Goal: Information Seeking & Learning: Find specific fact

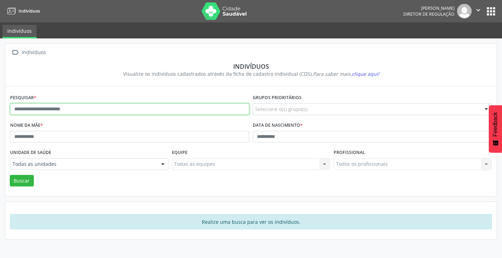
click at [59, 107] on input "text" at bounding box center [129, 109] width 239 height 12
click at [10, 175] on button "Buscar" at bounding box center [22, 181] width 24 height 12
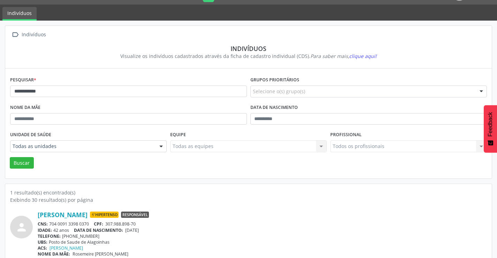
scroll to position [27, 0]
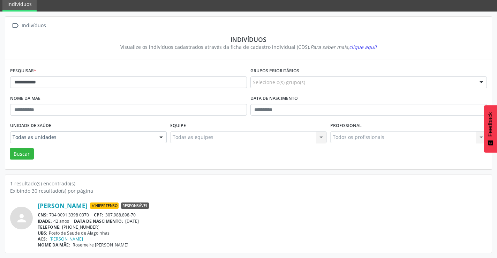
drag, startPoint x: 90, startPoint y: 213, endPoint x: 48, endPoint y: 215, distance: 42.2
click at [48, 215] on div "CNS: 704 0091 3398 0370 CPF: 307.988.898-70" at bounding box center [262, 215] width 449 height 6
copy div "704 0091 3398 0370"
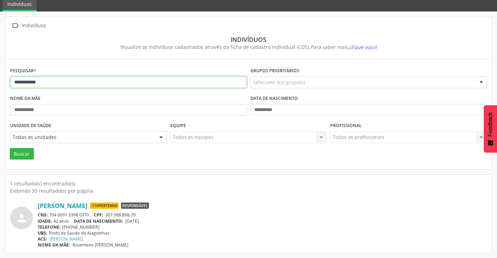
click at [54, 80] on input "**********" at bounding box center [128, 82] width 237 height 12
type input "*"
click at [10, 148] on button "Buscar" at bounding box center [22, 154] width 24 height 12
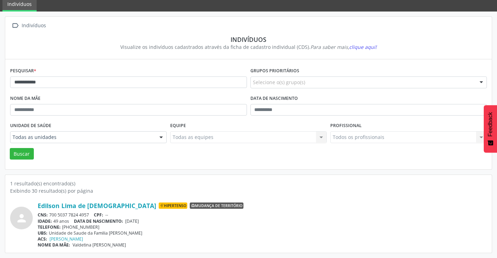
drag, startPoint x: 92, startPoint y: 215, endPoint x: 58, endPoint y: 217, distance: 34.6
click at [48, 215] on div "CNS: 700 5037 7824 4957 CPF: --" at bounding box center [262, 215] width 449 height 6
copy div "700 5037 7824 4957"
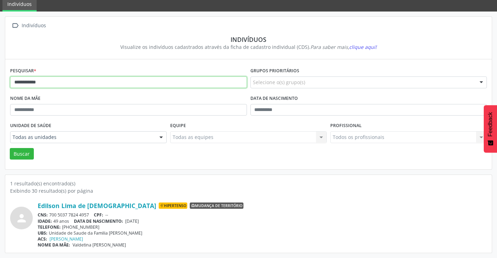
click at [154, 83] on input "**********" at bounding box center [128, 82] width 237 height 12
type input "*"
click at [10, 148] on button "Buscar" at bounding box center [22, 154] width 24 height 12
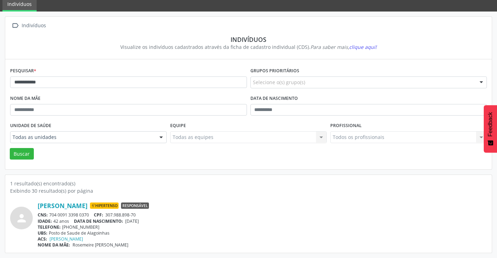
drag, startPoint x: 91, startPoint y: 215, endPoint x: 50, endPoint y: 216, distance: 41.5
click at [50, 216] on div "CNS: 704 0091 3398 0370 CPF: 307.988.898-70" at bounding box center [262, 215] width 449 height 6
copy div "704 0091 3398 0370"
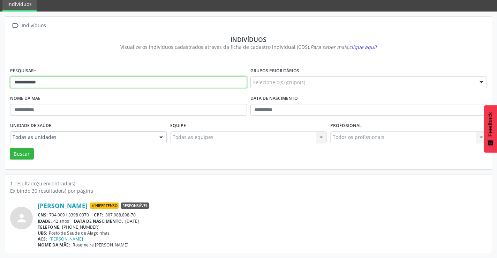
click at [105, 82] on input "**********" at bounding box center [128, 82] width 237 height 12
type input "*"
click at [10, 148] on button "Buscar" at bounding box center [22, 154] width 24 height 12
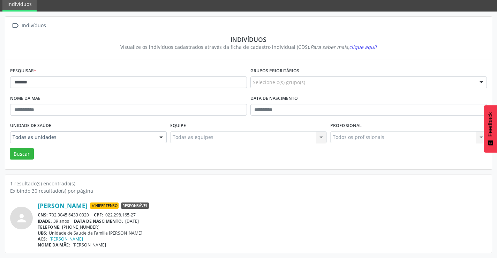
drag, startPoint x: 90, startPoint y: 214, endPoint x: 48, endPoint y: 216, distance: 42.6
click at [48, 216] on div "CNS: 702 3045 6433 0320 CPF: 022.298.165-27" at bounding box center [262, 215] width 449 height 6
copy div "702 3045 6433 0320"
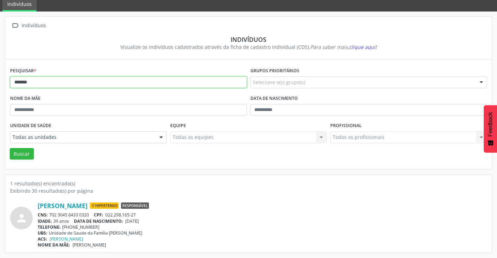
click at [77, 85] on input "*******" at bounding box center [128, 82] width 237 height 12
type input "*"
click at [10, 148] on button "Buscar" at bounding box center [22, 154] width 24 height 12
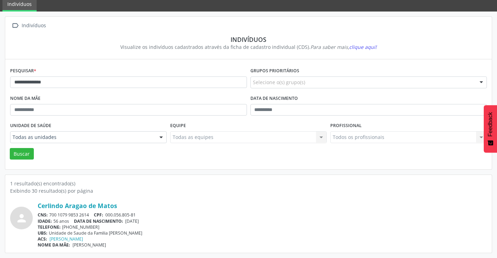
drag, startPoint x: 90, startPoint y: 215, endPoint x: 49, endPoint y: 215, distance: 41.1
click at [49, 215] on div "CNS: 700 1079 9853 2614 CPF: 000.056.805-81" at bounding box center [262, 215] width 449 height 6
copy div "700 1079 9853 2614"
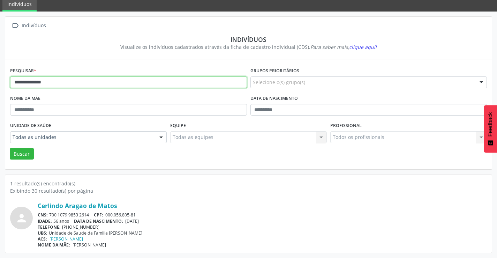
click at [124, 79] on input "**********" at bounding box center [128, 82] width 237 height 12
type input "*"
click at [10, 148] on button "Buscar" at bounding box center [22, 154] width 24 height 12
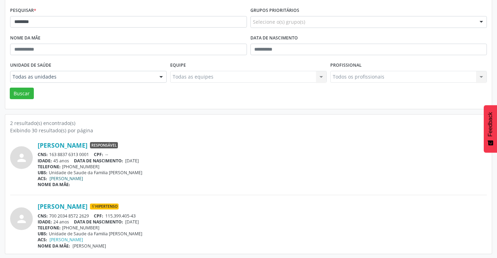
scroll to position [88, 0]
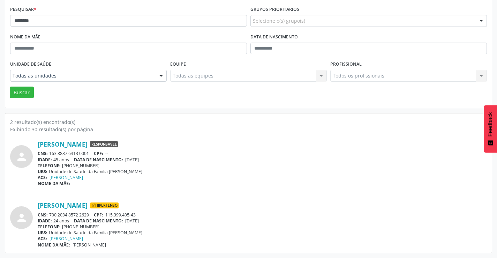
drag, startPoint x: 92, startPoint y: 215, endPoint x: 48, endPoint y: 214, distance: 43.9
click at [48, 214] on div "CNS: 700 2034 8572 2629 CPF: 115.399.405-43" at bounding box center [262, 215] width 449 height 6
copy div "700 2034 8572 2629"
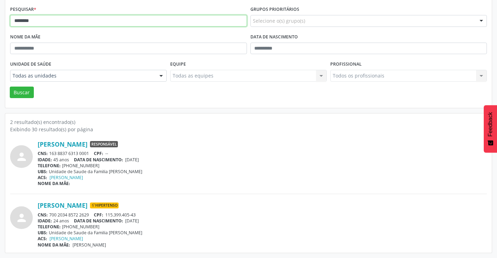
click at [117, 22] on input "********" at bounding box center [128, 21] width 237 height 12
type input "*"
click at [10, 86] on button "Buscar" at bounding box center [22, 92] width 24 height 12
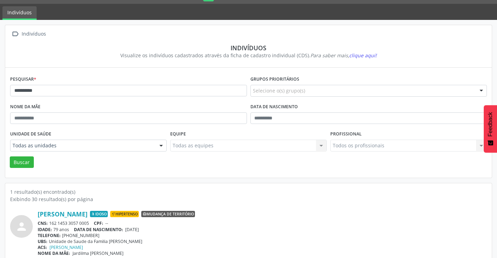
scroll to position [27, 0]
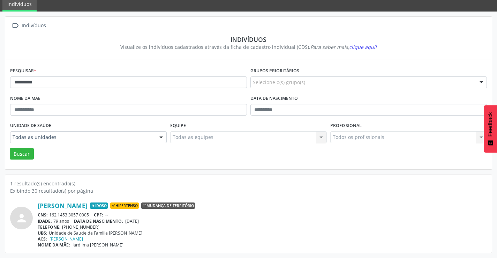
drag, startPoint x: 92, startPoint y: 213, endPoint x: 51, endPoint y: 214, distance: 41.2
click at [51, 214] on div "CNS: 162 1453 3057 0005 CPF: --" at bounding box center [262, 215] width 449 height 6
copy div "162 1453 3057 0005"
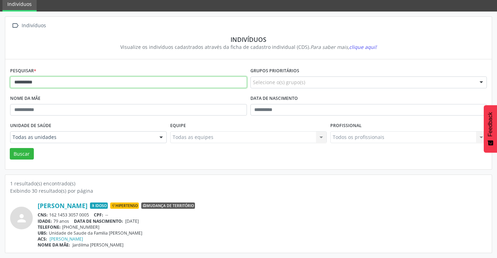
click at [139, 82] on input "**********" at bounding box center [128, 82] width 237 height 12
type input "*"
click at [10, 148] on button "Buscar" at bounding box center [22, 154] width 24 height 12
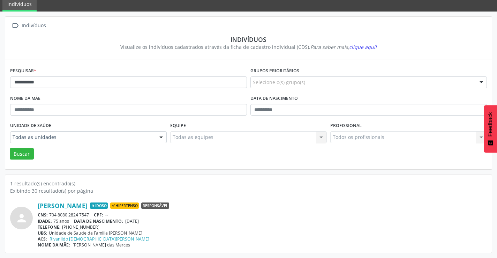
drag, startPoint x: 90, startPoint y: 213, endPoint x: 49, endPoint y: 214, distance: 41.1
click at [49, 214] on div "CNS: 704 8080 2824 7547 CPF: --" at bounding box center [262, 215] width 449 height 6
copy div "704 8080 2824 7547"
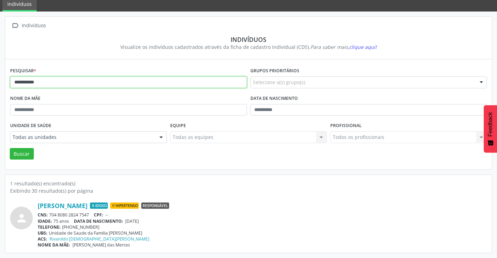
click at [63, 83] on input "**********" at bounding box center [128, 82] width 237 height 12
type input "*"
click at [10, 148] on button "Buscar" at bounding box center [22, 154] width 24 height 12
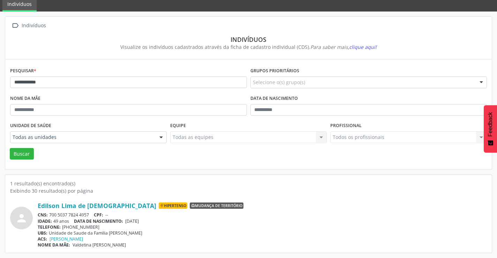
drag, startPoint x: 91, startPoint y: 212, endPoint x: 48, endPoint y: 214, distance: 43.6
click at [48, 214] on div "CNS: 700 5037 7824 4957 CPF: --" at bounding box center [262, 215] width 449 height 6
copy div "700 5037 7824 4957"
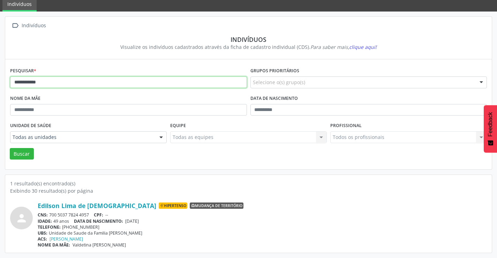
click at [44, 79] on input "**********" at bounding box center [128, 82] width 237 height 12
type input "*"
click at [10, 148] on button "Buscar" at bounding box center [22, 154] width 24 height 12
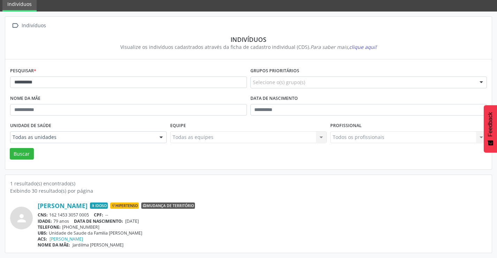
drag, startPoint x: 91, startPoint y: 214, endPoint x: 53, endPoint y: 214, distance: 37.7
click at [49, 215] on div "CNS: 162 1453 3057 0005 CPF: --" at bounding box center [262, 215] width 449 height 6
copy div "162 1453 3057 0005"
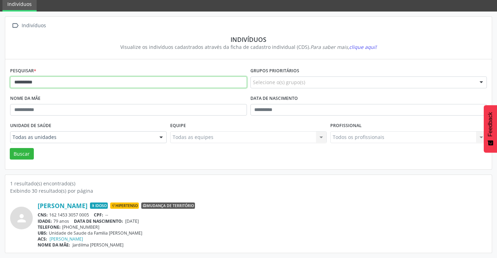
click at [73, 85] on input "**********" at bounding box center [128, 82] width 237 height 12
type input "*"
click at [10, 148] on button "Buscar" at bounding box center [22, 154] width 24 height 12
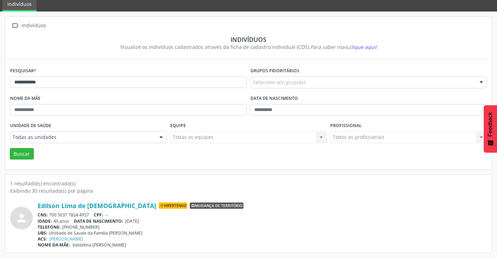
drag, startPoint x: 91, startPoint y: 211, endPoint x: 48, endPoint y: 215, distance: 43.4
click at [48, 215] on div "Edilson Lima de [DEMOGRAPHIC_DATA] Hipertenso Mudança de território CNS: 700 50…" at bounding box center [262, 225] width 449 height 46
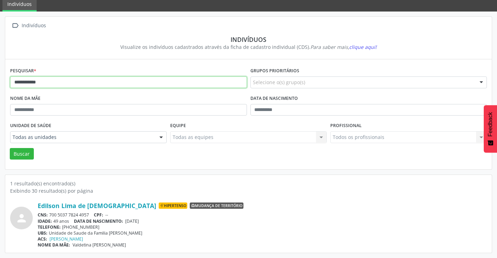
click at [100, 81] on input "**********" at bounding box center [128, 82] width 237 height 12
type input "*"
click at [10, 148] on button "Buscar" at bounding box center [22, 154] width 24 height 12
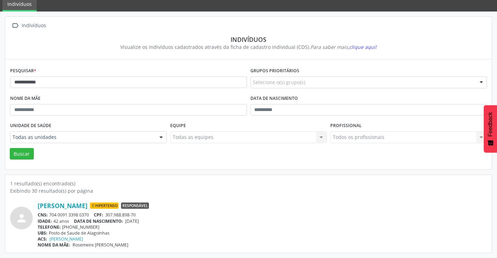
drag, startPoint x: 90, startPoint y: 214, endPoint x: 51, endPoint y: 213, distance: 39.1
click at [50, 213] on div "CNS: 704 0091 3398 0370 CPF: 307.988.898-70" at bounding box center [262, 215] width 449 height 6
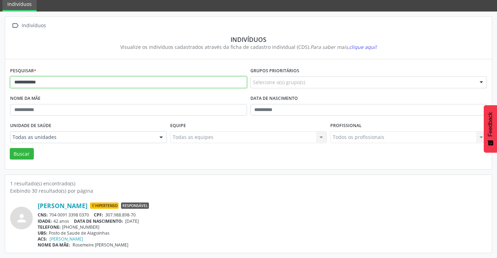
click at [73, 84] on input "**********" at bounding box center [128, 82] width 237 height 12
type input "*"
click at [10, 148] on button "Buscar" at bounding box center [22, 154] width 24 height 12
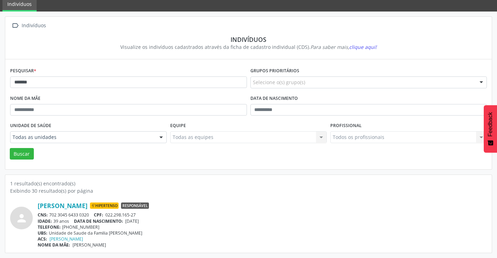
drag, startPoint x: 94, startPoint y: 214, endPoint x: 50, endPoint y: 215, distance: 44.6
click at [50, 215] on div "CNS: 702 3045 6433 0320 CPF: 022.298.165-27" at bounding box center [262, 215] width 449 height 6
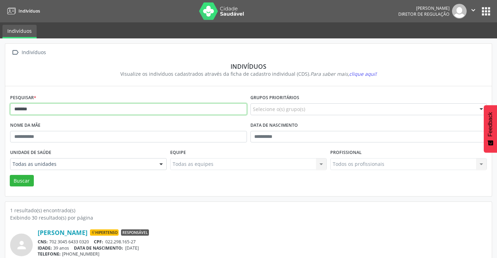
click at [40, 107] on input "*******" at bounding box center [128, 109] width 237 height 12
type input "*"
click at [10, 175] on button "Buscar" at bounding box center [22, 181] width 24 height 12
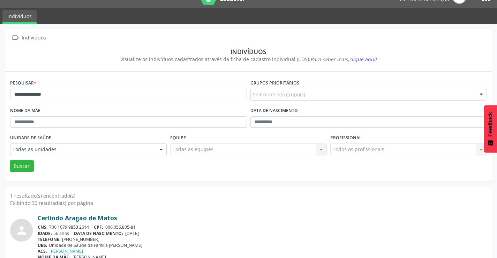
scroll to position [27, 0]
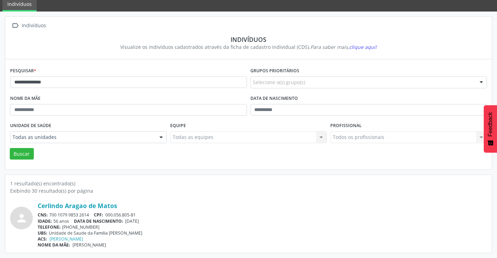
drag, startPoint x: 90, startPoint y: 214, endPoint x: 49, endPoint y: 214, distance: 41.1
click at [49, 214] on div "CNS: 700 1079 9853 2614 CPF: 000.056.805-81" at bounding box center [262, 215] width 449 height 6
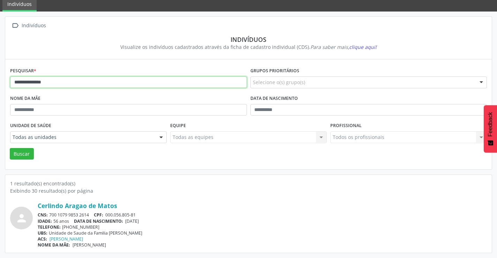
click at [119, 83] on input "**********" at bounding box center [128, 82] width 237 height 12
type input "*"
click at [10, 148] on button "Buscar" at bounding box center [22, 154] width 24 height 12
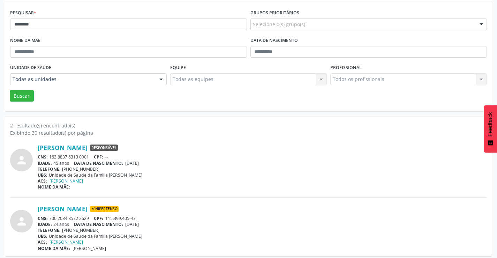
scroll to position [88, 0]
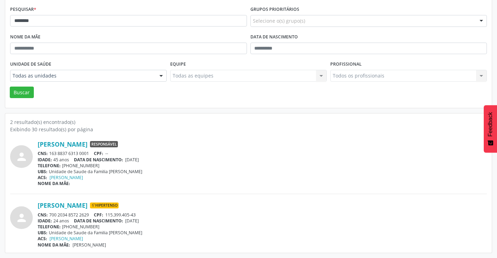
drag, startPoint x: 91, startPoint y: 212, endPoint x: 50, endPoint y: 212, distance: 41.5
click at [50, 212] on div "CNS: 700 2034 8572 2629 CPF: 115.399.405-43" at bounding box center [262, 215] width 449 height 6
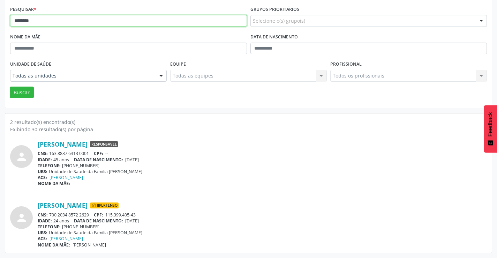
click at [132, 21] on input "********" at bounding box center [128, 21] width 237 height 12
type input "*"
click at [10, 86] on button "Buscar" at bounding box center [22, 92] width 24 height 12
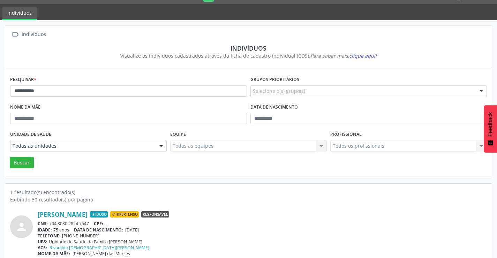
scroll to position [27, 0]
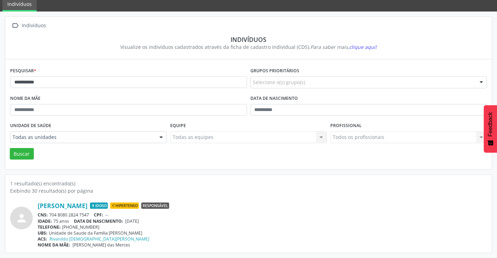
drag, startPoint x: 91, startPoint y: 214, endPoint x: 49, endPoint y: 215, distance: 42.6
click at [49, 215] on div "CNS: 704 8080 2824 7547 CPF: --" at bounding box center [262, 215] width 449 height 6
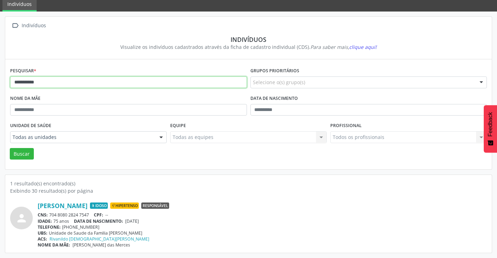
click at [77, 83] on input "**********" at bounding box center [128, 82] width 237 height 12
type input "*"
click at [10, 148] on button "Buscar" at bounding box center [22, 154] width 24 height 12
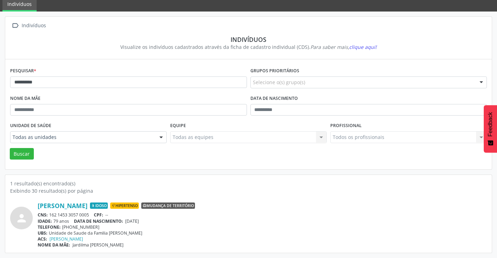
drag, startPoint x: 92, startPoint y: 214, endPoint x: 52, endPoint y: 213, distance: 40.5
click at [48, 213] on div "CNS: 162 1453 3057 0005 CPF: --" at bounding box center [262, 215] width 449 height 6
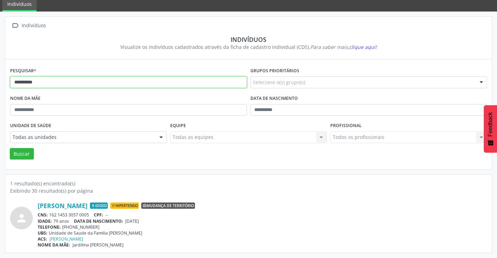
click at [107, 84] on input "**********" at bounding box center [128, 82] width 237 height 12
type input "*"
click at [10, 148] on button "Buscar" at bounding box center [22, 154] width 24 height 12
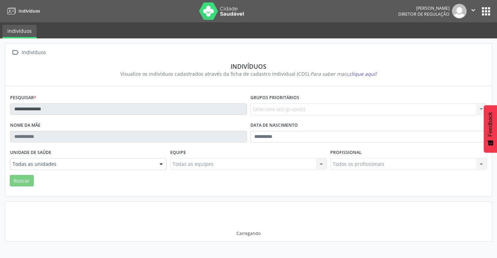
scroll to position [0, 0]
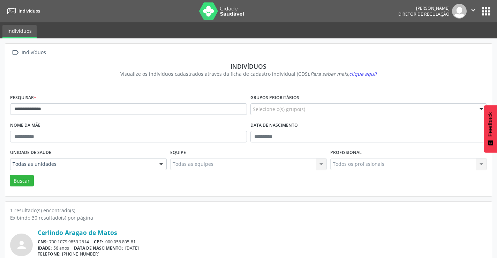
drag, startPoint x: 91, startPoint y: 241, endPoint x: 50, endPoint y: 242, distance: 41.1
click at [50, 242] on div "CNS: 700 1079 9853 2614 CPF: 000.056.805-81" at bounding box center [262, 241] width 449 height 6
click at [155, 109] on input "**********" at bounding box center [128, 109] width 237 height 12
type input "*"
click at [10, 175] on button "Buscar" at bounding box center [22, 181] width 24 height 12
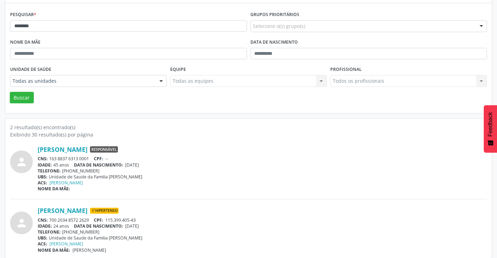
scroll to position [88, 0]
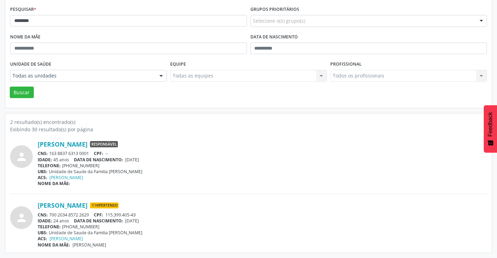
drag, startPoint x: 91, startPoint y: 214, endPoint x: 50, endPoint y: 216, distance: 41.9
click at [50, 216] on div "CNS: 700 2034 8572 2629 CPF: 115.399.405-43" at bounding box center [262, 215] width 449 height 6
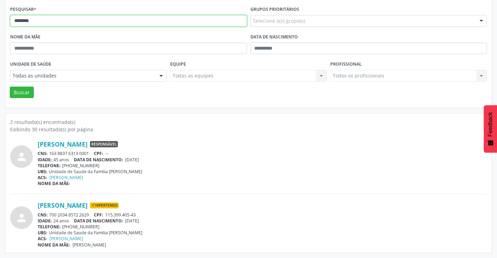
click at [80, 22] on input "********" at bounding box center [128, 21] width 237 height 12
type input "*"
click at [10, 86] on button "Buscar" at bounding box center [22, 92] width 24 height 12
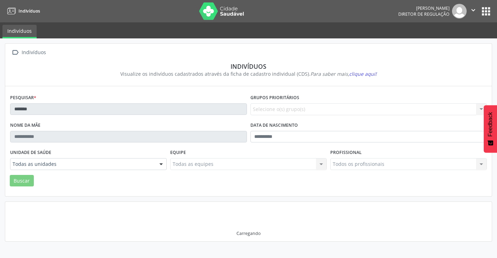
scroll to position [0, 0]
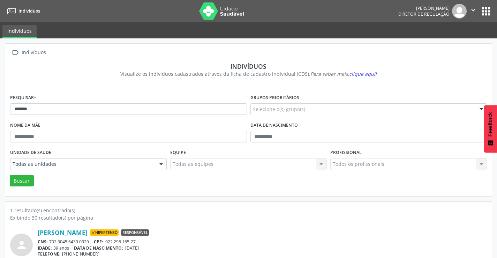
drag, startPoint x: 92, startPoint y: 240, endPoint x: 49, endPoint y: 240, distance: 42.5
click at [49, 240] on div "CNS: 702 3045 6433 0320 CPF: 022.298.165-27" at bounding box center [262, 241] width 449 height 6
click at [115, 110] on input "*******" at bounding box center [128, 109] width 237 height 12
type input "*"
click at [10, 175] on button "Buscar" at bounding box center [22, 181] width 24 height 12
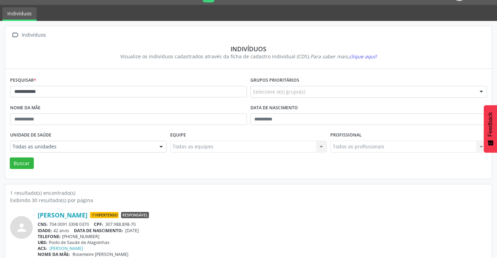
scroll to position [27, 0]
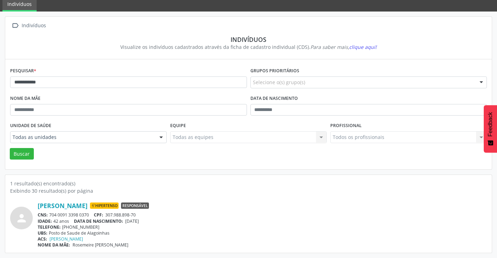
drag, startPoint x: 91, startPoint y: 213, endPoint x: 51, endPoint y: 214, distance: 40.5
click at [51, 214] on div "CNS: 704 0091 3398 0370 CPF: 307.988.898-70" at bounding box center [262, 215] width 449 height 6
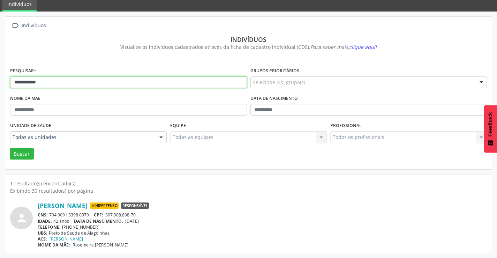
click at [66, 85] on input "**********" at bounding box center [128, 82] width 237 height 12
type input "*"
click at [10, 148] on button "Buscar" at bounding box center [22, 154] width 24 height 12
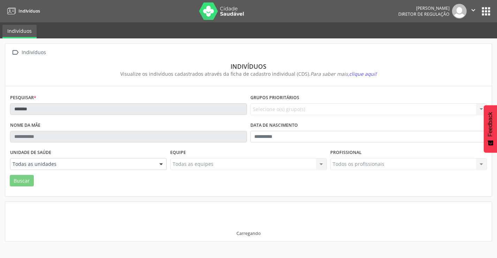
scroll to position [0, 0]
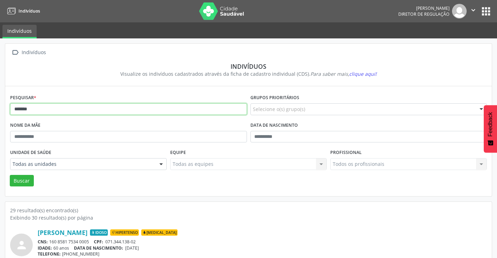
click at [47, 106] on input "*******" at bounding box center [128, 109] width 237 height 12
click at [10, 175] on button "Buscar" at bounding box center [22, 181] width 24 height 12
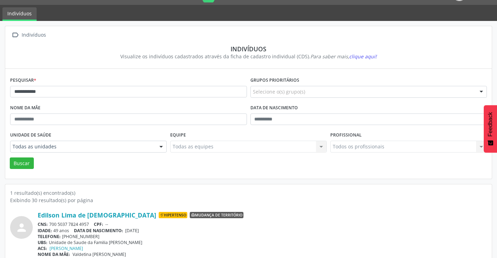
scroll to position [27, 0]
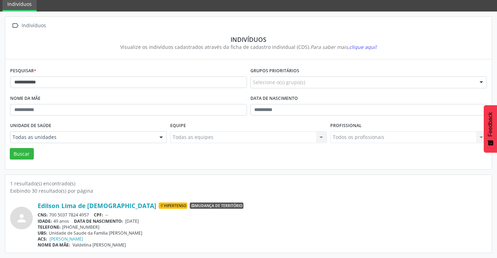
drag, startPoint x: 92, startPoint y: 213, endPoint x: 50, endPoint y: 214, distance: 41.5
click at [50, 214] on div "CNS: 700 5037 7824 4957 CPF: --" at bounding box center [262, 215] width 449 height 6
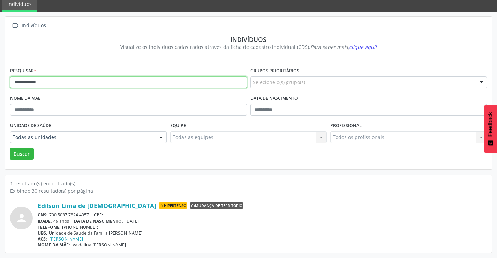
click at [96, 84] on input "**********" at bounding box center [128, 82] width 237 height 12
type input "*"
click at [10, 148] on button "Buscar" at bounding box center [22, 154] width 24 height 12
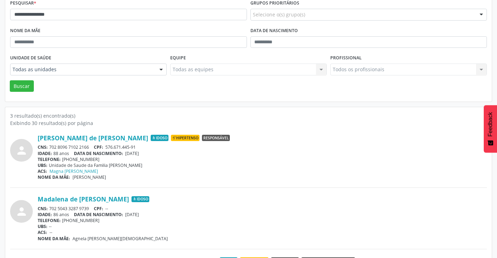
scroll to position [105, 0]
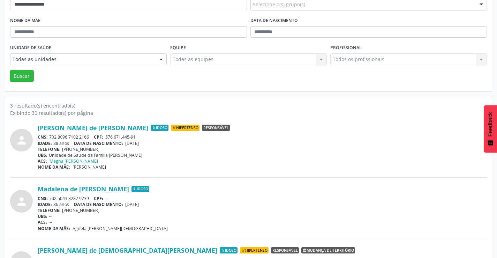
drag, startPoint x: 90, startPoint y: 198, endPoint x: 50, endPoint y: 198, distance: 40.1
click at [50, 198] on div "CNS: 702 5043 3287 9739 CPF: --" at bounding box center [262, 198] width 449 height 6
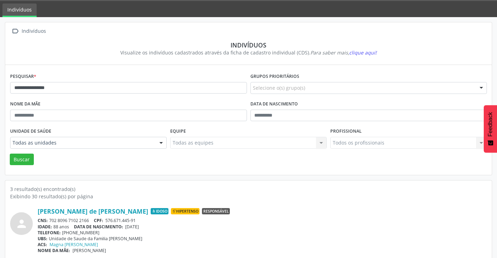
scroll to position [0, 0]
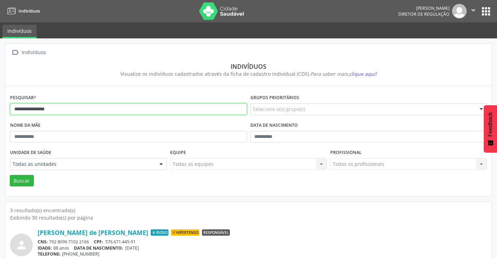
click at [100, 108] on input "**********" at bounding box center [128, 109] width 237 height 12
type input "*"
click at [10, 175] on button "Buscar" at bounding box center [22, 181] width 24 height 12
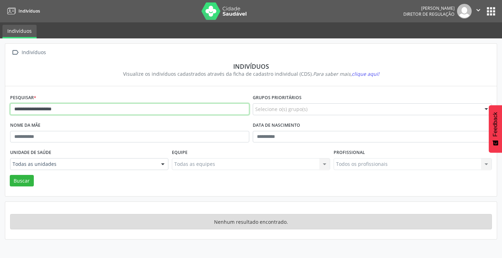
click at [71, 107] on input "**********" at bounding box center [129, 109] width 239 height 12
click at [10, 175] on button "Buscar" at bounding box center [22, 181] width 24 height 12
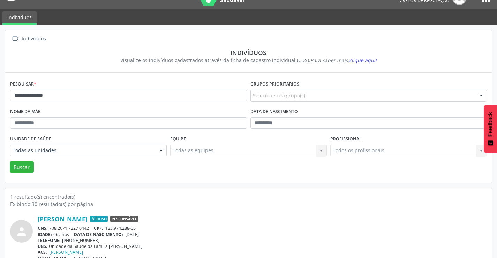
scroll to position [27, 0]
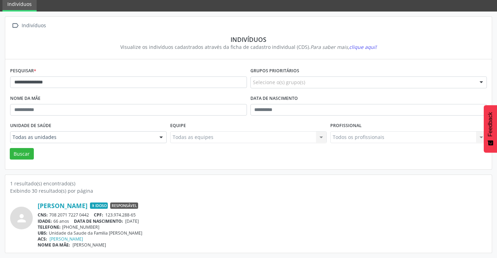
drag, startPoint x: 91, startPoint y: 214, endPoint x: 50, endPoint y: 215, distance: 41.2
click at [50, 215] on div "CNS: 708 2071 7227 0442 CPF: 123.974.288-65" at bounding box center [262, 215] width 449 height 6
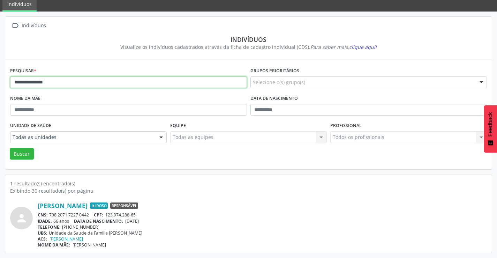
click at [53, 83] on input "**********" at bounding box center [128, 82] width 237 height 12
type input "*"
click at [10, 148] on button "Buscar" at bounding box center [22, 154] width 24 height 12
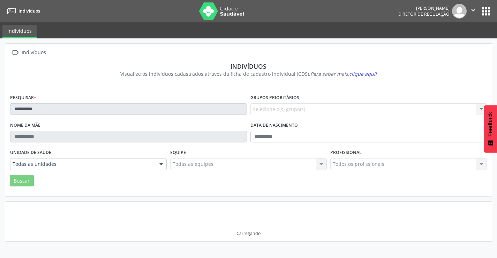
scroll to position [0, 0]
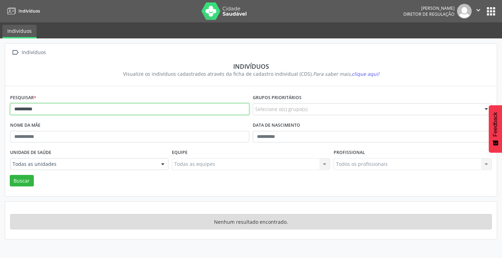
click at [57, 110] on input "**********" at bounding box center [129, 109] width 239 height 12
click at [10, 175] on button "Buscar" at bounding box center [22, 181] width 24 height 12
click at [57, 103] on input "*******" at bounding box center [129, 109] width 239 height 12
click at [10, 175] on button "Buscar" at bounding box center [22, 181] width 24 height 12
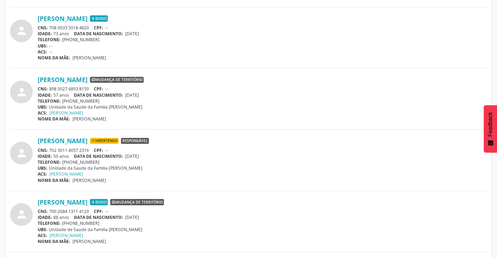
scroll to position [349, 0]
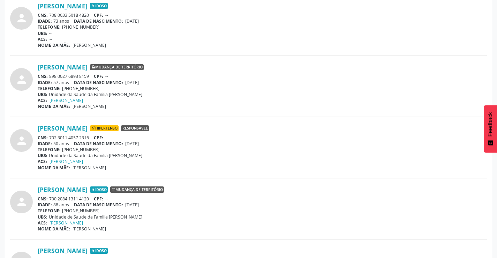
drag, startPoint x: 92, startPoint y: 197, endPoint x: 50, endPoint y: 199, distance: 41.9
click at [50, 199] on div "CNS: 700 2084 1311 4120 CPF: --" at bounding box center [262, 199] width 449 height 6
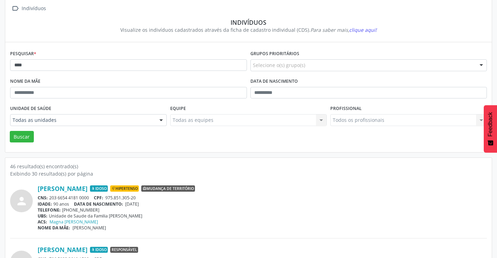
scroll to position [0, 0]
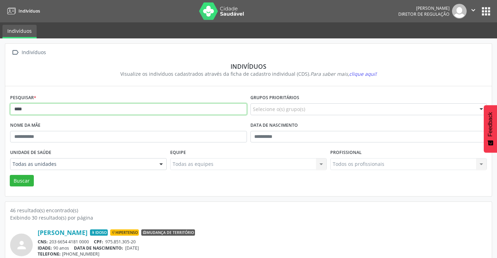
click at [104, 106] on input "****" at bounding box center [128, 109] width 237 height 12
type input "*"
click at [10, 175] on button "Buscar" at bounding box center [22, 181] width 24 height 12
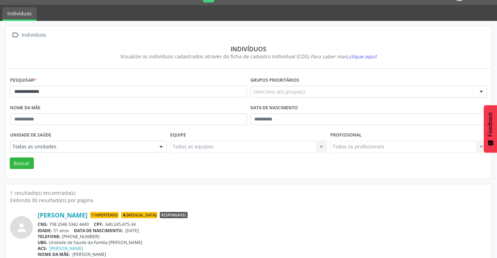
scroll to position [27, 0]
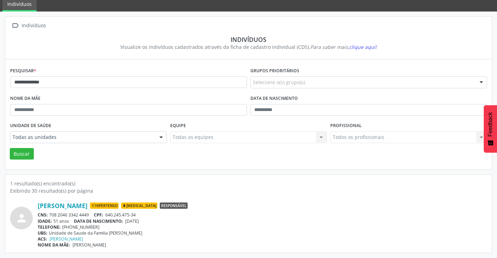
drag, startPoint x: 91, startPoint y: 214, endPoint x: 51, endPoint y: 216, distance: 40.1
click at [51, 216] on div "CNS: 708 2046 3342 4449 CPF: 640.245.475-34" at bounding box center [262, 215] width 449 height 6
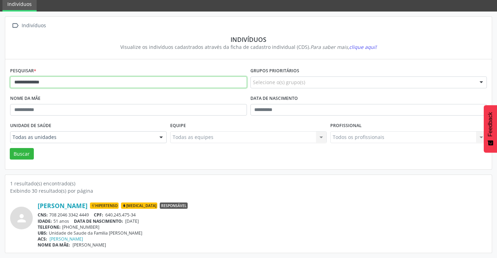
click at [111, 82] on input "**********" at bounding box center [128, 82] width 237 height 12
type input "*"
click at [10, 148] on button "Buscar" at bounding box center [22, 154] width 24 height 12
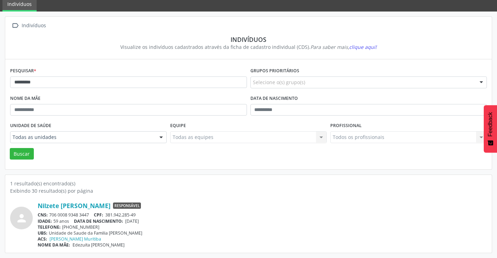
drag, startPoint x: 94, startPoint y: 214, endPoint x: 48, endPoint y: 214, distance: 45.3
click at [48, 214] on div "CNS: 706 0008 9348 3447 CPF: 381.942.285-49" at bounding box center [262, 215] width 449 height 6
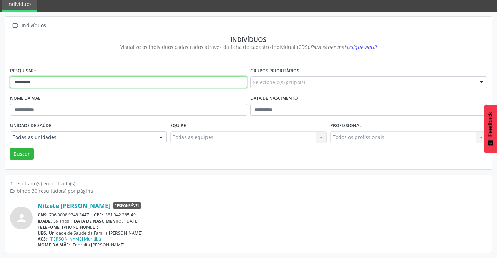
click at [151, 79] on input "*********" at bounding box center [128, 82] width 237 height 12
type input "*"
click at [10, 148] on button "Buscar" at bounding box center [22, 154] width 24 height 12
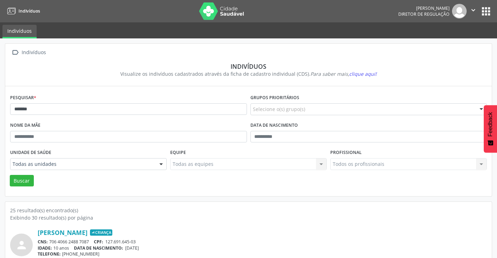
scroll to position [70, 0]
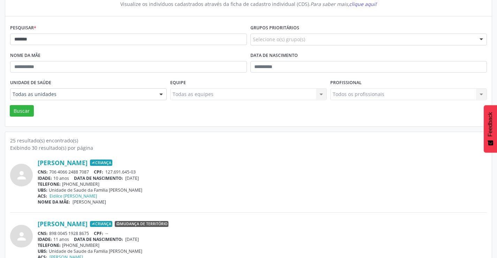
drag, startPoint x: 91, startPoint y: 171, endPoint x: 50, endPoint y: 171, distance: 41.5
click at [50, 171] on div "CNS: 706 4066 2488 7087 CPF: 127.691.645-03" at bounding box center [262, 172] width 449 height 6
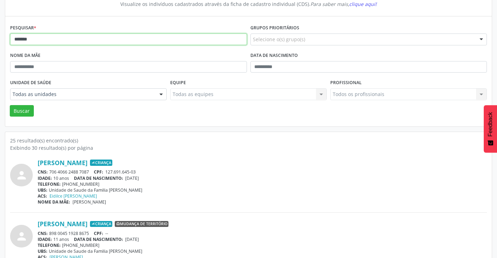
click at [138, 41] on input "*******" at bounding box center [128, 39] width 237 height 12
type input "*"
click at [10, 105] on button "Buscar" at bounding box center [22, 111] width 24 height 12
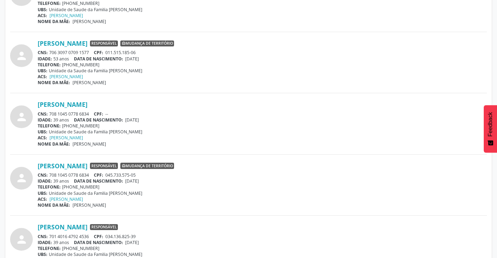
scroll to position [394, 0]
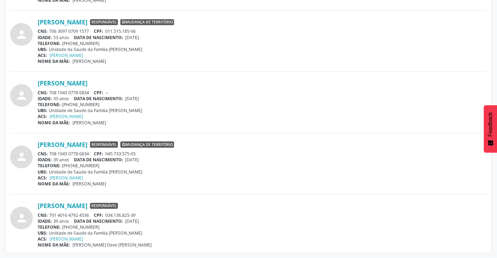
drag, startPoint x: 90, startPoint y: 215, endPoint x: 50, endPoint y: 215, distance: 40.1
click at [50, 215] on div "CNS: 701 4016 4792 4536 CPF: 034.136.825-39" at bounding box center [262, 215] width 449 height 6
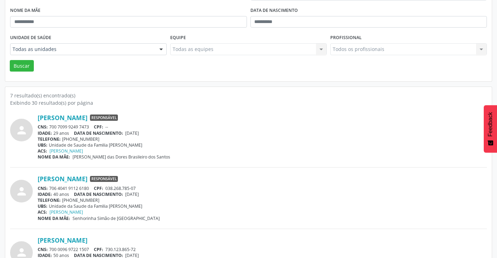
scroll to position [0, 0]
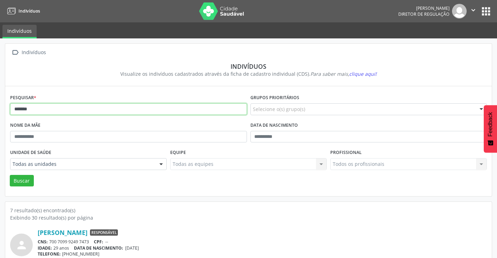
click at [81, 106] on input "*******" at bounding box center [128, 109] width 237 height 12
type input "*"
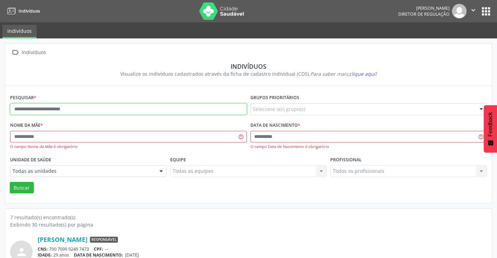
type input "*"
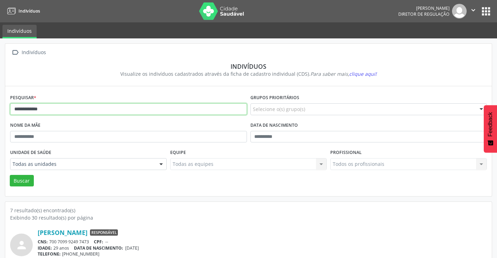
click at [10, 175] on button "Buscar" at bounding box center [22, 181] width 24 height 12
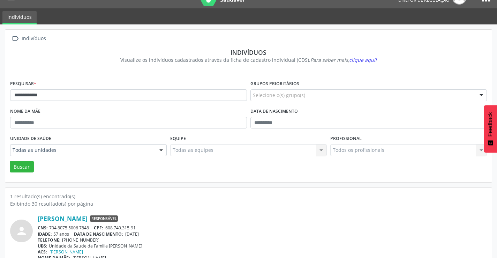
scroll to position [27, 0]
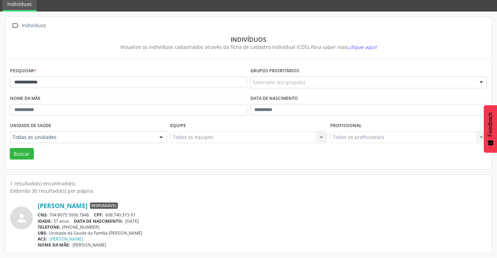
drag, startPoint x: 91, startPoint y: 211, endPoint x: 50, endPoint y: 212, distance: 41.2
click at [50, 213] on div "[PERSON_NAME] Responsável CNS: 704 8075 5006 7848 CPF: 608.740.315-91 IDADE: 57…" at bounding box center [262, 225] width 449 height 46
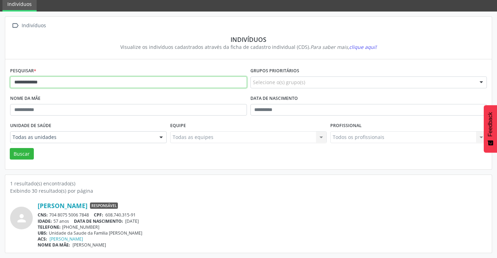
click at [58, 85] on input "**********" at bounding box center [128, 82] width 237 height 12
type input "*"
click at [10, 148] on button "Buscar" at bounding box center [22, 154] width 24 height 12
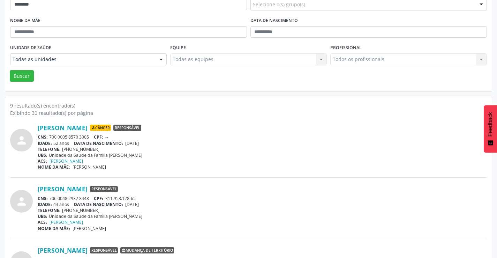
scroll to position [139, 0]
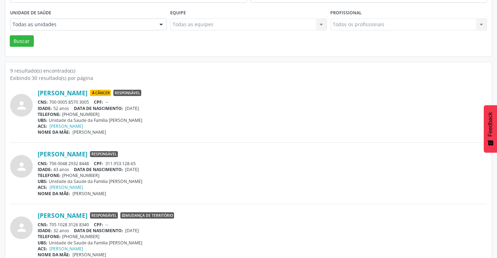
drag, startPoint x: 89, startPoint y: 163, endPoint x: 50, endPoint y: 162, distance: 39.1
click at [50, 162] on div "CNS: 706 0048 2932 8448 CPF: 311.953.128-65" at bounding box center [262, 163] width 449 height 6
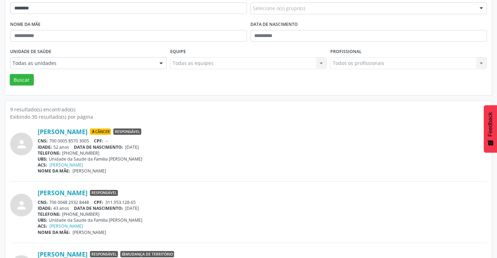
scroll to position [0, 0]
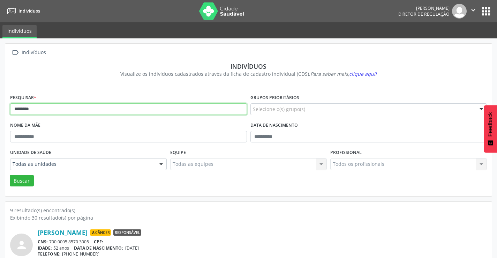
click at [56, 109] on input "********" at bounding box center [128, 109] width 237 height 12
type input "*"
click at [10, 175] on button "Buscar" at bounding box center [22, 181] width 24 height 12
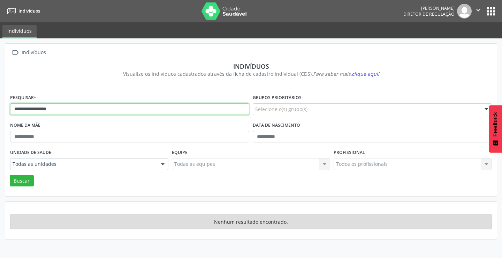
click at [59, 108] on input "**********" at bounding box center [129, 109] width 239 height 12
click at [10, 175] on button "Buscar" at bounding box center [22, 181] width 24 height 12
click at [46, 110] on input "**********" at bounding box center [129, 109] width 239 height 12
click at [10, 175] on button "Buscar" at bounding box center [22, 181] width 24 height 12
click at [46, 110] on input "**********" at bounding box center [129, 109] width 239 height 12
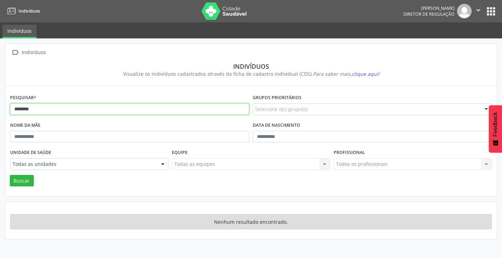
click at [10, 175] on button "Buscar" at bounding box center [22, 181] width 24 height 12
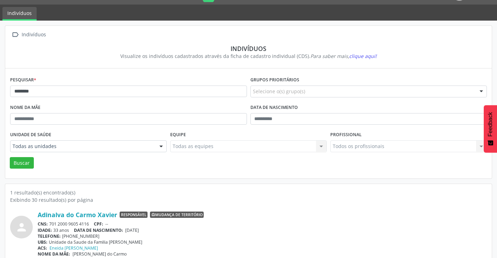
scroll to position [27, 0]
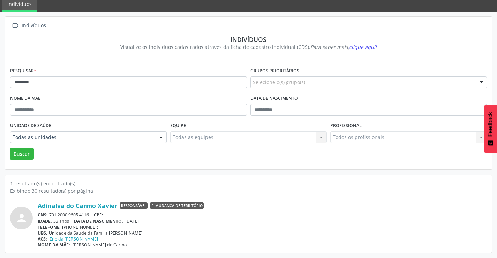
drag, startPoint x: 91, startPoint y: 215, endPoint x: 50, endPoint y: 214, distance: 40.8
click at [50, 214] on div "CNS: 701 2000 9605 4116 CPF: --" at bounding box center [262, 215] width 449 height 6
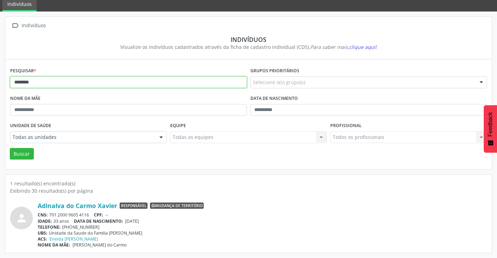
click at [41, 85] on input "********" at bounding box center [128, 82] width 237 height 12
type input "*"
click at [10, 148] on button "Buscar" at bounding box center [22, 154] width 24 height 12
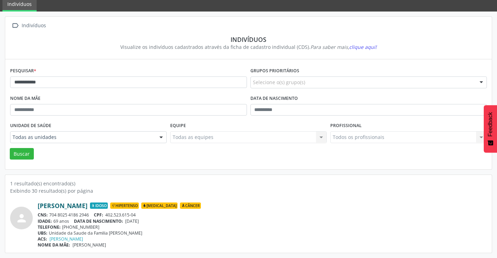
drag, startPoint x: 92, startPoint y: 212, endPoint x: 50, endPoint y: 209, distance: 42.3
click at [50, 211] on div "[PERSON_NAME] Idoso Hipertenso [MEDICAL_DATA] Câncer CNS: 704 8025 4186 2946 CP…" at bounding box center [262, 225] width 449 height 46
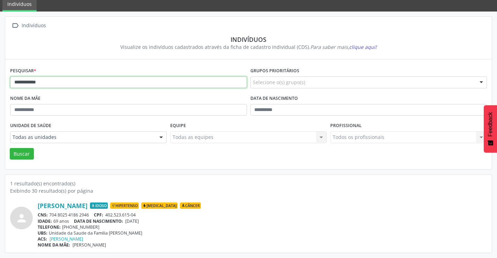
click at [54, 81] on input "**********" at bounding box center [128, 82] width 237 height 12
type input "*"
click at [10, 148] on button "Buscar" at bounding box center [22, 154] width 24 height 12
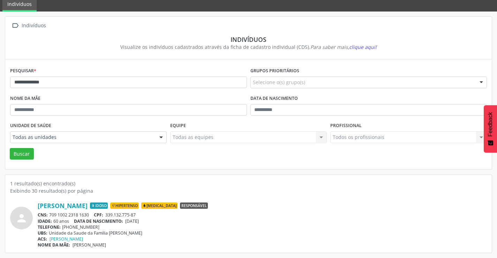
drag, startPoint x: 90, startPoint y: 214, endPoint x: 49, endPoint y: 214, distance: 40.4
click at [49, 214] on div "CNS: 709 1002 2318 1630 CPF: 339.132.775-87" at bounding box center [262, 215] width 449 height 6
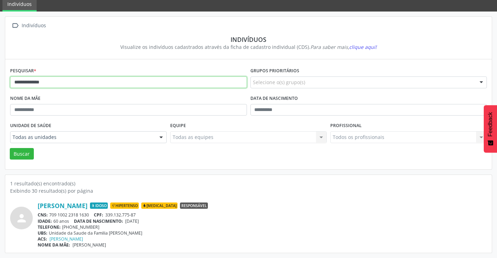
click at [66, 81] on input "**********" at bounding box center [128, 82] width 237 height 12
type input "*"
click at [10, 148] on button "Buscar" at bounding box center [22, 154] width 24 height 12
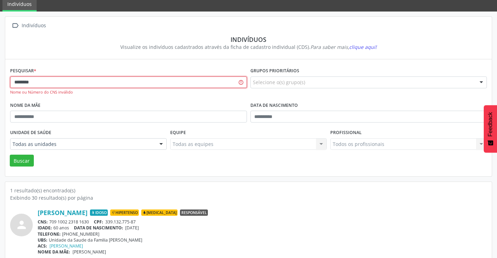
click at [10, 154] on button "Buscar" at bounding box center [22, 160] width 24 height 12
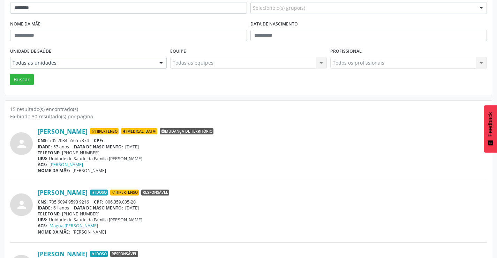
scroll to position [105, 0]
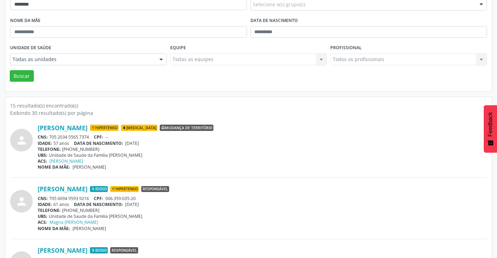
drag, startPoint x: 94, startPoint y: 136, endPoint x: 49, endPoint y: 135, distance: 45.3
click at [49, 135] on div "CNS: 705 2034 5565 7374 CPF: --" at bounding box center [262, 137] width 449 height 6
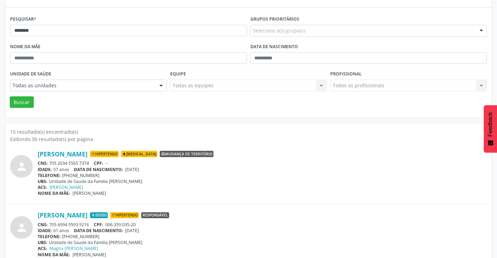
scroll to position [35, 0]
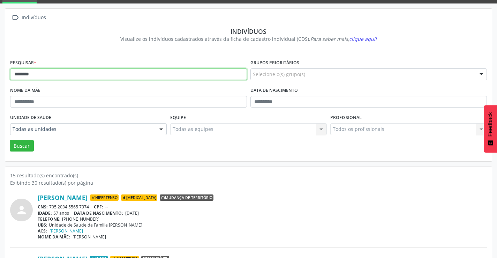
click at [44, 76] on input "********" at bounding box center [128, 74] width 237 height 12
type input "*"
click at [10, 140] on button "Buscar" at bounding box center [22, 146] width 24 height 12
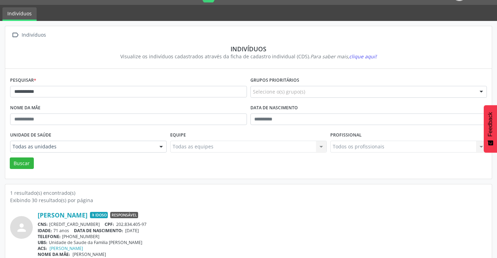
scroll to position [27, 0]
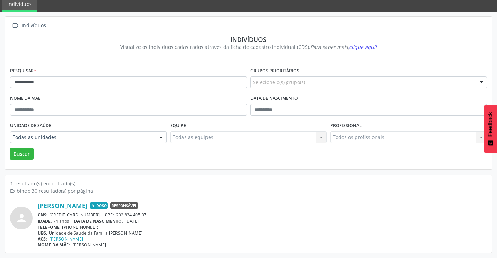
drag, startPoint x: 90, startPoint y: 213, endPoint x: 53, endPoint y: 211, distance: 37.0
click at [51, 214] on div "CNS: [CREDIT_CARD_NUMBER] CPF: 202.834.405-97" at bounding box center [262, 215] width 449 height 6
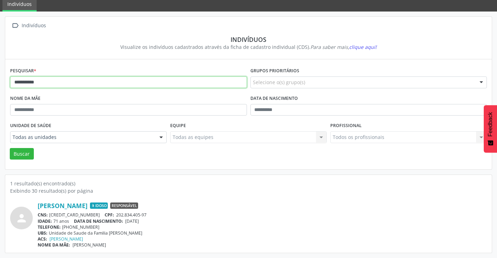
click at [49, 81] on input "**********" at bounding box center [128, 82] width 237 height 12
type input "*"
click at [10, 148] on button "Buscar" at bounding box center [22, 154] width 24 height 12
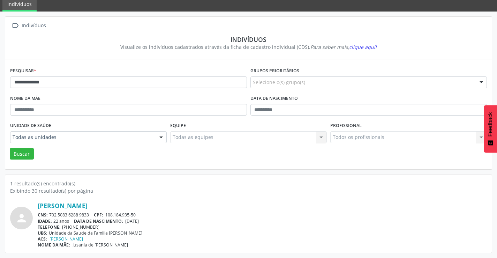
drag, startPoint x: 91, startPoint y: 214, endPoint x: 49, endPoint y: 213, distance: 42.2
click at [49, 213] on div "CNS: 702 5083 6288 9833 CPF: 108.184.935-50" at bounding box center [262, 215] width 449 height 6
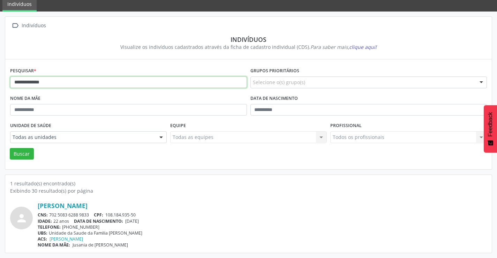
click at [66, 82] on input "**********" at bounding box center [128, 82] width 237 height 12
type input "*"
click at [10, 148] on button "Buscar" at bounding box center [22, 154] width 24 height 12
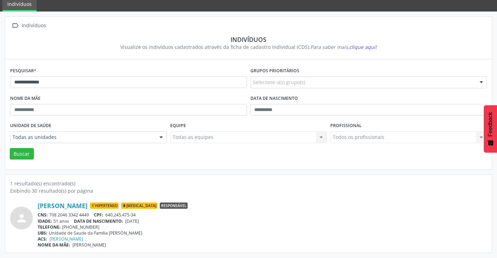
drag, startPoint x: 93, startPoint y: 214, endPoint x: 50, endPoint y: 214, distance: 43.9
click at [50, 214] on div "CNS: 708 2046 3342 4449 CPF: 640.245.475-34" at bounding box center [262, 215] width 449 height 6
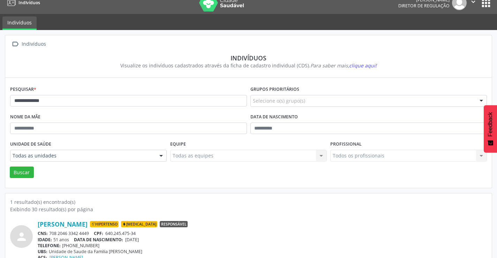
scroll to position [0, 0]
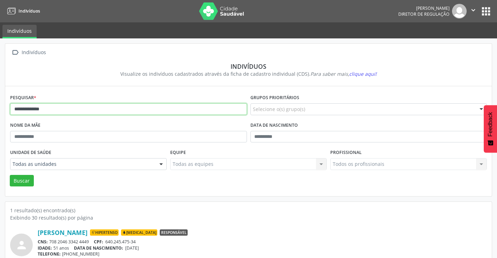
click at [180, 112] on input "**********" at bounding box center [128, 109] width 237 height 12
type input "*"
click at [10, 175] on button "Buscar" at bounding box center [22, 181] width 24 height 12
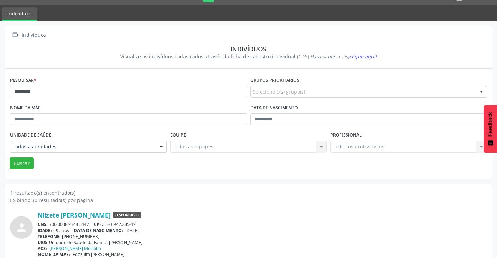
scroll to position [27, 0]
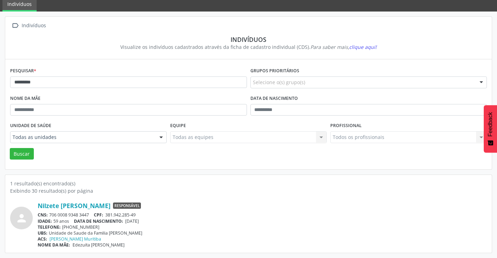
drag, startPoint x: 90, startPoint y: 214, endPoint x: 51, endPoint y: 215, distance: 39.4
click at [51, 215] on div "CNS: 706 0008 9348 3447 CPF: 381.942.285-49" at bounding box center [262, 215] width 449 height 6
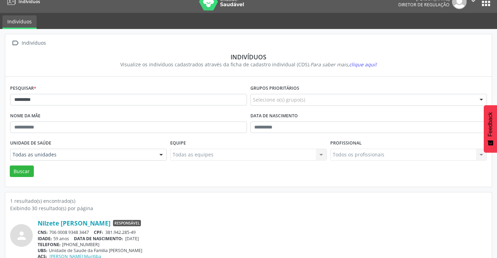
scroll to position [0, 0]
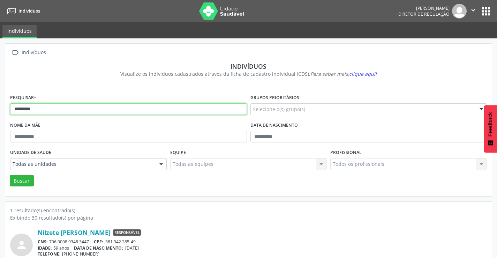
click at [42, 111] on input "*********" at bounding box center [128, 109] width 237 height 12
type input "*"
click at [10, 175] on button "Buscar" at bounding box center [22, 181] width 24 height 12
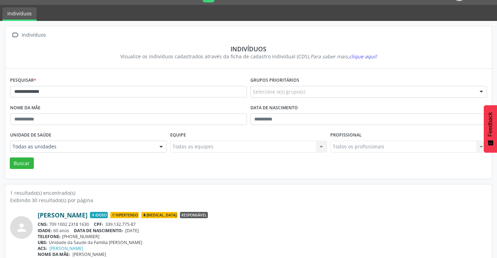
scroll to position [27, 0]
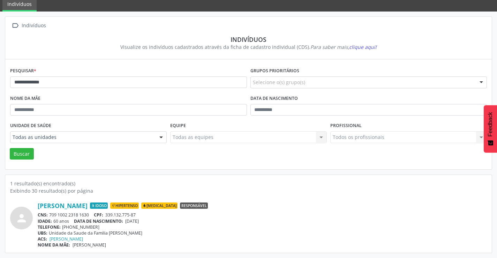
drag, startPoint x: 91, startPoint y: 215, endPoint x: 50, endPoint y: 213, distance: 41.5
click at [49, 216] on div "CNS: 709 1002 2318 1630 CPF: 339.132.775-87" at bounding box center [262, 215] width 449 height 6
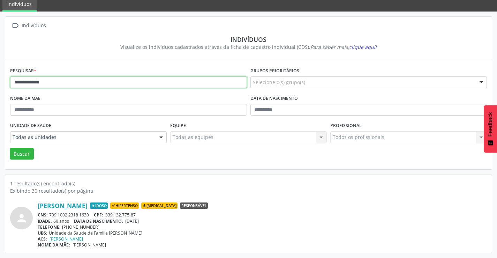
click at [95, 86] on input "**********" at bounding box center [128, 82] width 237 height 12
type input "*"
click at [10, 148] on button "Buscar" at bounding box center [22, 154] width 24 height 12
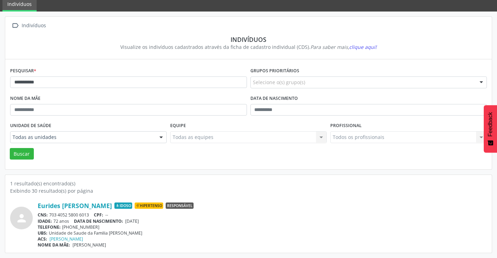
drag, startPoint x: 91, startPoint y: 214, endPoint x: 51, endPoint y: 214, distance: 40.4
click at [51, 214] on div "CNS: 703 4052 5800 6013 CPF: --" at bounding box center [262, 215] width 449 height 6
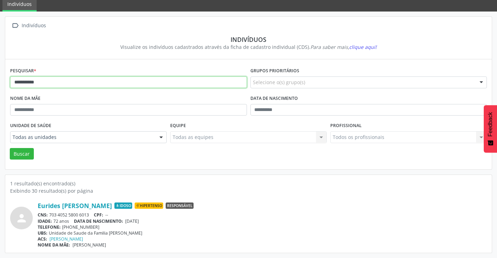
click at [47, 83] on input "**********" at bounding box center [128, 82] width 237 height 12
type input "*"
click at [10, 148] on button "Buscar" at bounding box center [22, 154] width 24 height 12
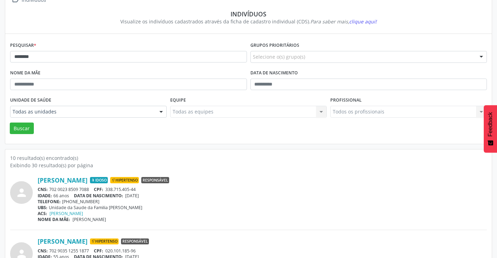
scroll to position [70, 0]
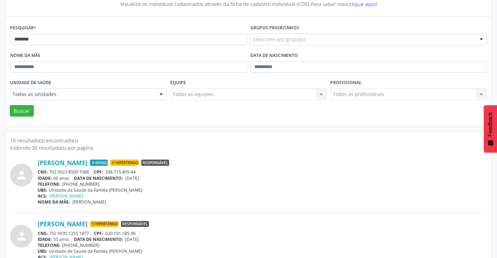
drag, startPoint x: 91, startPoint y: 171, endPoint x: 49, endPoint y: 172, distance: 42.2
click at [49, 172] on div "CNS: 702 0023 8509 7088 CPF: 338.715.405-44" at bounding box center [262, 172] width 449 height 6
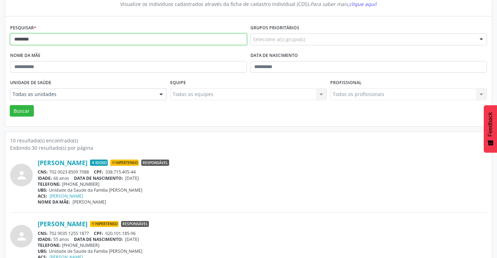
click at [104, 38] on input "*******" at bounding box center [128, 39] width 237 height 12
type input "*"
click at [10, 105] on button "Buscar" at bounding box center [22, 111] width 24 height 12
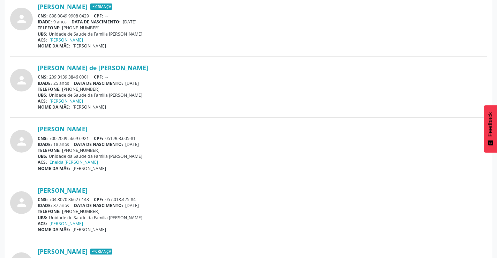
scroll to position [349, 0]
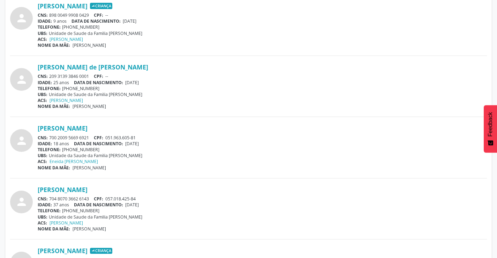
drag, startPoint x: 90, startPoint y: 137, endPoint x: 50, endPoint y: 137, distance: 40.4
click at [50, 137] on div "CNS: 700 2009 5669 6921 CPF: 051.963.605-81" at bounding box center [262, 138] width 449 height 6
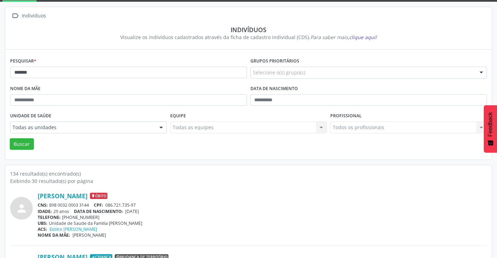
scroll to position [0, 0]
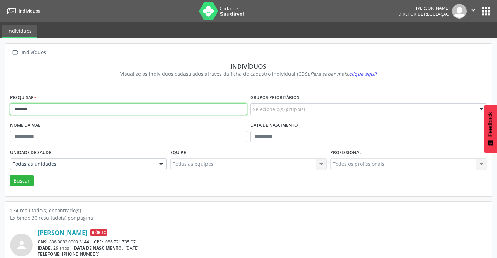
click at [161, 110] on input "******" at bounding box center [128, 109] width 237 height 12
type input "*"
click at [10, 175] on button "Buscar" at bounding box center [22, 181] width 24 height 12
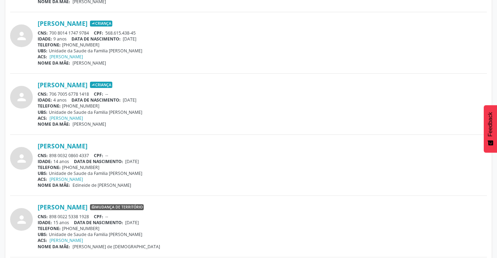
scroll to position [488, 0]
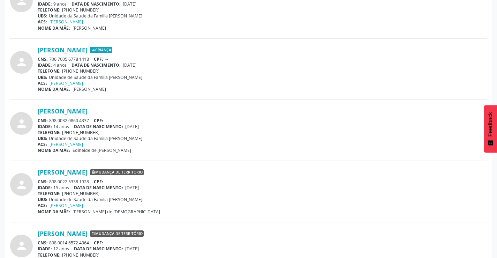
drag, startPoint x: 93, startPoint y: 179, endPoint x: 49, endPoint y: 181, distance: 44.0
click at [49, 181] on div "CNS: 898 0022 5338 1928 CPF: --" at bounding box center [262, 181] width 449 height 6
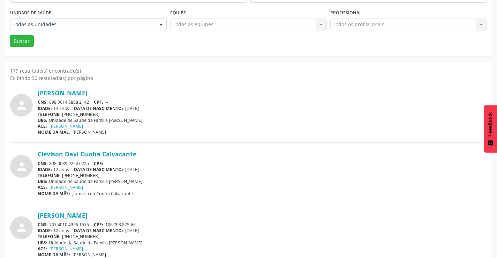
scroll to position [146, 0]
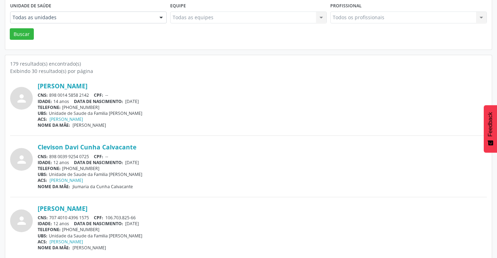
drag, startPoint x: 90, startPoint y: 95, endPoint x: 49, endPoint y: 95, distance: 40.8
click at [49, 95] on div "CNS: 898 0014 5858 2142 CPF: --" at bounding box center [262, 95] width 449 height 6
drag, startPoint x: 90, startPoint y: 155, endPoint x: 53, endPoint y: 154, distance: 36.6
click at [53, 154] on div "CNS: 898 0039 9254 0725 CPF: --" at bounding box center [262, 156] width 449 height 6
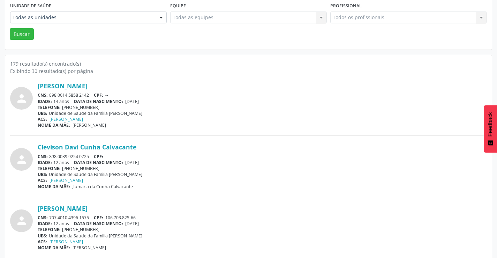
drag, startPoint x: 91, startPoint y: 157, endPoint x: 50, endPoint y: 154, distance: 41.9
click at [50, 154] on div "CNS: 898 0039 9254 0725 CPF: --" at bounding box center [262, 156] width 449 height 6
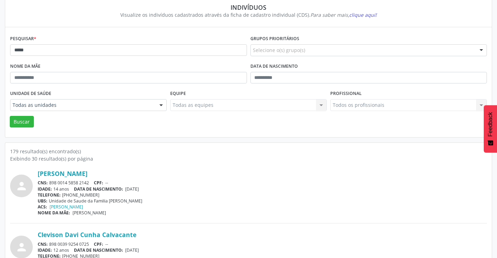
scroll to position [0, 0]
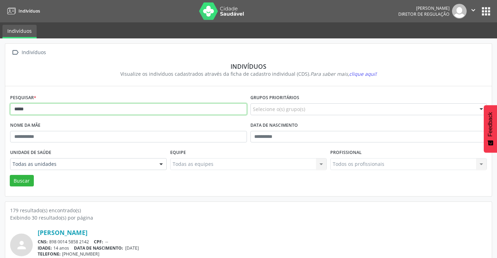
click at [67, 112] on input "****" at bounding box center [128, 109] width 237 height 12
type input "*"
click at [10, 175] on button "Buscar" at bounding box center [22, 181] width 24 height 12
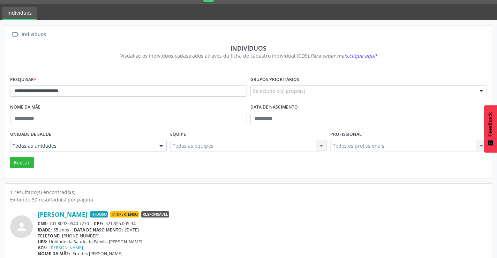
scroll to position [27, 0]
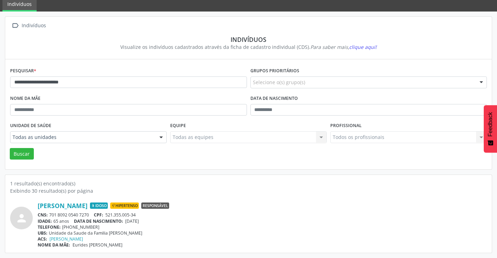
drag, startPoint x: 91, startPoint y: 212, endPoint x: 50, endPoint y: 212, distance: 40.4
click at [48, 214] on div "CNS: 701 8092 0540 7270 CPF: 521.355.005-34" at bounding box center [262, 215] width 449 height 6
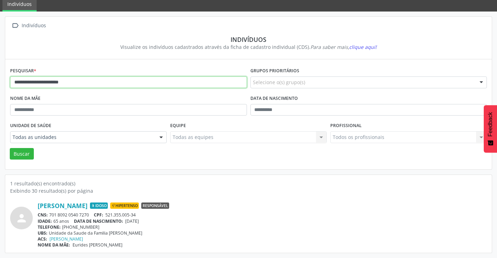
click at [123, 84] on input "**********" at bounding box center [128, 82] width 237 height 12
type input "*"
click at [10, 148] on button "Buscar" at bounding box center [22, 154] width 24 height 12
click at [59, 83] on input "**********" at bounding box center [128, 82] width 237 height 12
click at [10, 148] on button "Buscar" at bounding box center [22, 154] width 24 height 12
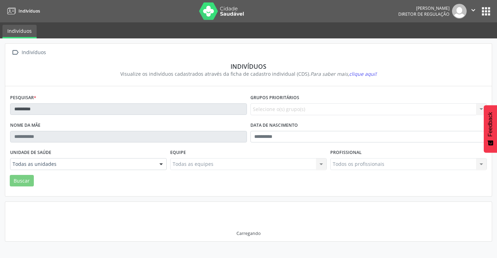
scroll to position [0, 0]
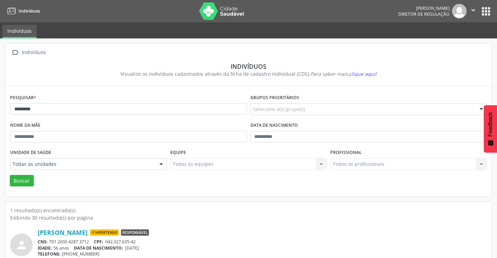
drag, startPoint x: 92, startPoint y: 239, endPoint x: 50, endPoint y: 241, distance: 41.5
click at [50, 241] on div "CNS: 701 2000 4287 3712 CPF: 042.927.635-42" at bounding box center [262, 241] width 449 height 6
click at [48, 111] on input "*********" at bounding box center [128, 109] width 237 height 12
type input "*"
click at [10, 175] on button "Buscar" at bounding box center [22, 181] width 24 height 12
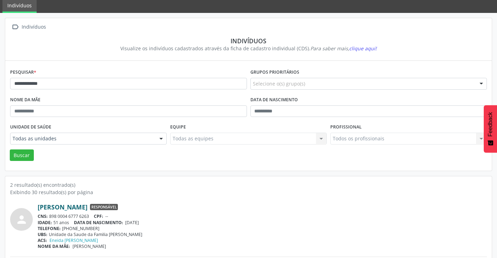
scroll to position [88, 0]
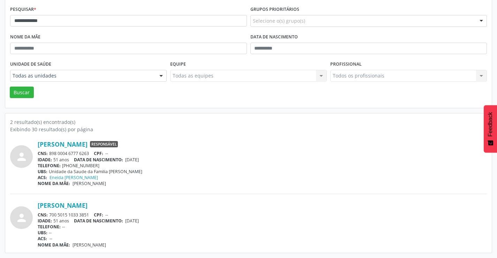
drag, startPoint x: 93, startPoint y: 213, endPoint x: 51, endPoint y: 213, distance: 41.5
click at [50, 213] on div "CNS: 700 5015 1033 3851 CPF: --" at bounding box center [262, 215] width 449 height 6
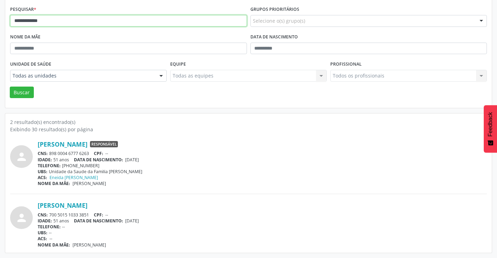
click at [113, 24] on input "**********" at bounding box center [128, 21] width 237 height 12
type input "*"
click at [10, 86] on button "Buscar" at bounding box center [22, 92] width 24 height 12
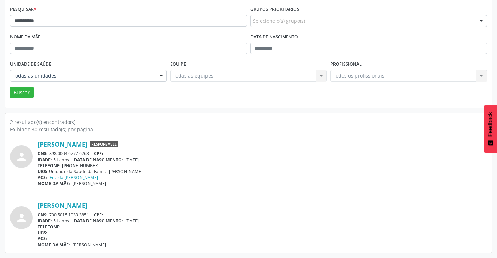
scroll to position [0, 0]
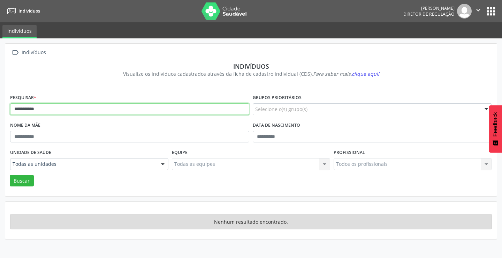
click at [46, 109] on input "**********" at bounding box center [129, 109] width 239 height 12
click at [10, 175] on button "Buscar" at bounding box center [22, 181] width 24 height 12
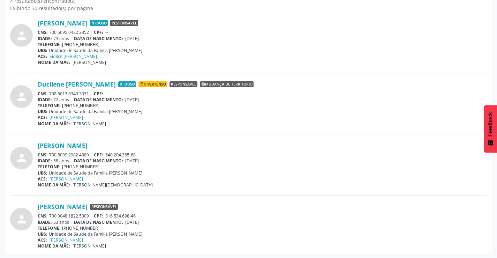
scroll to position [210, 0]
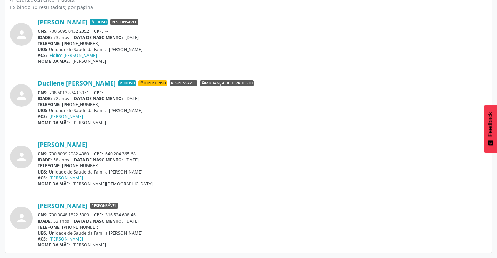
drag, startPoint x: 92, startPoint y: 212, endPoint x: 50, endPoint y: 214, distance: 42.2
click at [50, 214] on div "CNS: 700 0048 1822 5309 CPF: 316.534.698-46" at bounding box center [262, 215] width 449 height 6
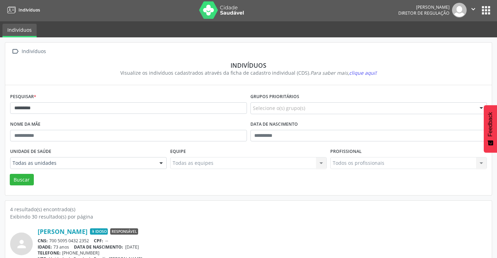
scroll to position [0, 0]
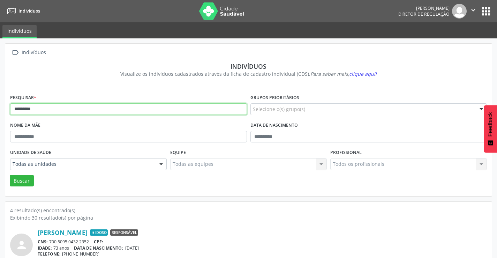
click at [54, 111] on input "********" at bounding box center [128, 109] width 237 height 12
type input "*"
click at [10, 175] on button "Buscar" at bounding box center [22, 181] width 24 height 12
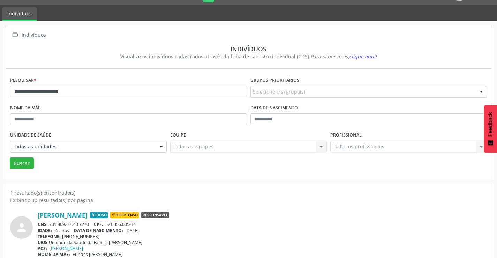
scroll to position [27, 0]
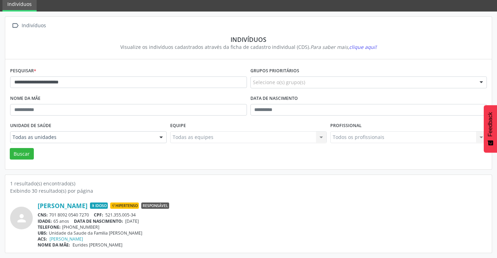
drag, startPoint x: 91, startPoint y: 214, endPoint x: 50, endPoint y: 215, distance: 41.2
click at [50, 215] on div "CNS: 701 8092 0540 7270 CPF: 521.355.005-34" at bounding box center [262, 215] width 449 height 6
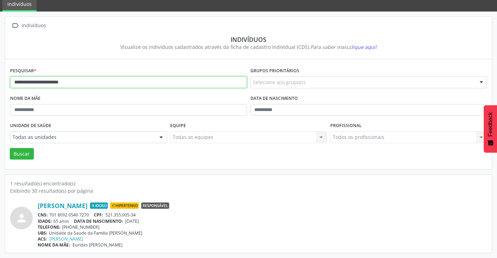
click at [146, 81] on input "**********" at bounding box center [128, 82] width 237 height 12
type input "*"
click at [10, 148] on button "Buscar" at bounding box center [22, 154] width 24 height 12
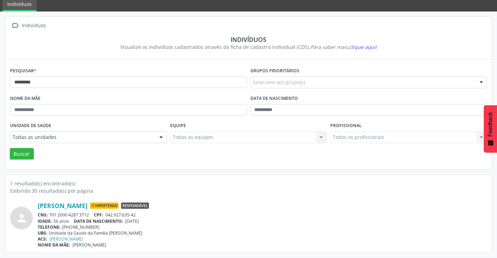
drag, startPoint x: 93, startPoint y: 212, endPoint x: 49, endPoint y: 213, distance: 43.6
click at [49, 213] on div "CNS: 701 2000 4287 3712 CPF: 042.927.635-42" at bounding box center [262, 215] width 449 height 6
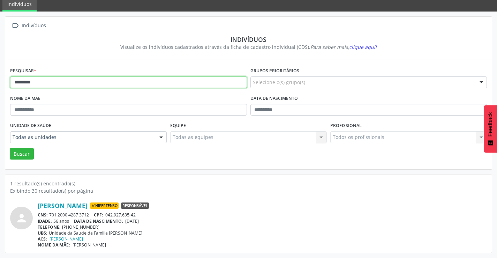
click at [75, 81] on input "*********" at bounding box center [128, 82] width 237 height 12
type input "*"
click at [10, 148] on button "Buscar" at bounding box center [22, 154] width 24 height 12
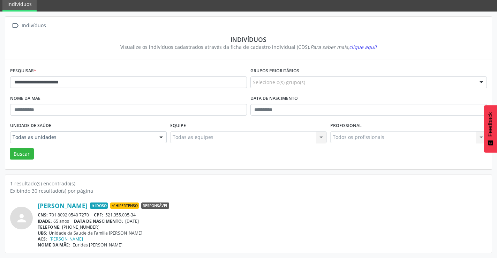
drag, startPoint x: 92, startPoint y: 214, endPoint x: 49, endPoint y: 212, distance: 43.0
click at [49, 212] on div "CNS: 701 8092 0540 7270 CPF: 521.355.005-34" at bounding box center [262, 215] width 449 height 6
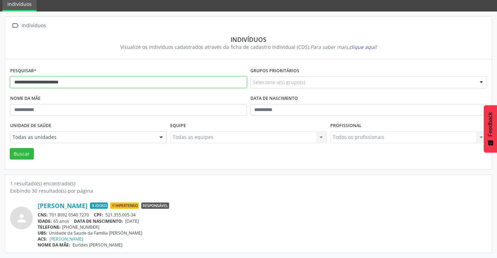
click at [130, 81] on input "**********" at bounding box center [128, 82] width 237 height 12
type input "*"
click at [10, 148] on button "Buscar" at bounding box center [22, 154] width 24 height 12
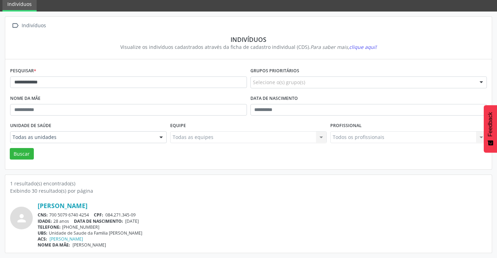
drag, startPoint x: 90, startPoint y: 215, endPoint x: 51, endPoint y: 214, distance: 39.1
click at [51, 214] on div "CNS: 700 5079 6740 4254 CPF: 084.271.345-09" at bounding box center [262, 215] width 449 height 6
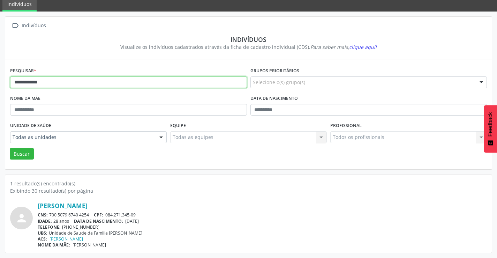
click at [105, 86] on input "**********" at bounding box center [128, 82] width 237 height 12
type input "*"
click at [10, 148] on button "Buscar" at bounding box center [22, 154] width 24 height 12
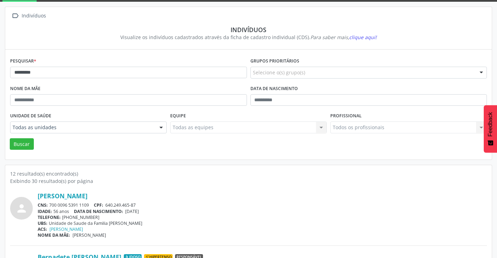
scroll to position [70, 0]
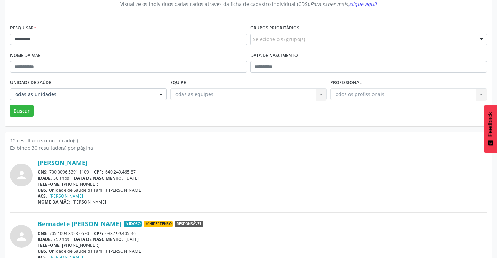
drag, startPoint x: 91, startPoint y: 170, endPoint x: 51, endPoint y: 171, distance: 40.4
click at [50, 171] on div "CNS: 700 0096 5391 1109 CPF: 640.249.465-87" at bounding box center [262, 172] width 449 height 6
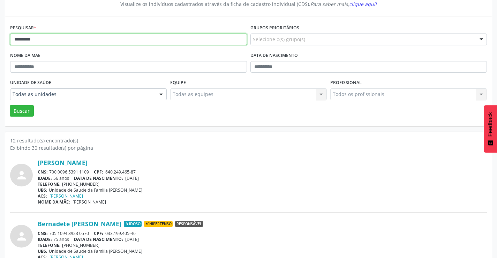
click at [42, 39] on input "*********" at bounding box center [128, 39] width 237 height 12
type input "*"
click at [10, 105] on button "Buscar" at bounding box center [22, 111] width 24 height 12
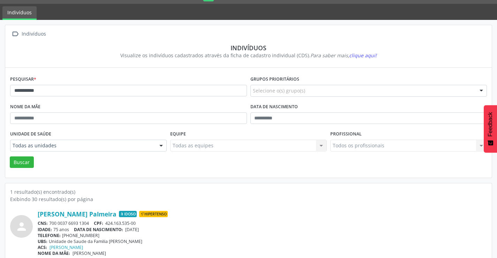
scroll to position [27, 0]
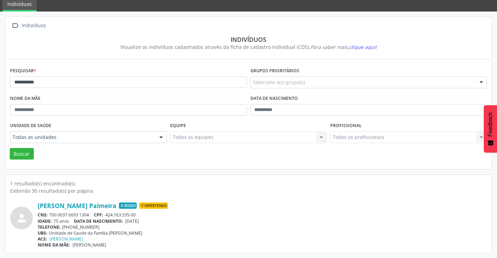
drag, startPoint x: 92, startPoint y: 214, endPoint x: 51, endPoint y: 213, distance: 41.9
click at [50, 214] on div "CNS: 700 0037 6693 1304 CPF: 424.163.535-00" at bounding box center [262, 215] width 449 height 6
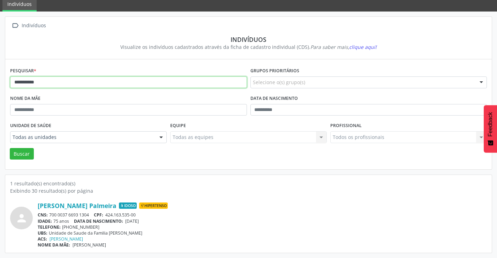
click at [76, 81] on input "**********" at bounding box center [128, 82] width 237 height 12
type input "*"
click at [10, 148] on button "Buscar" at bounding box center [22, 154] width 24 height 12
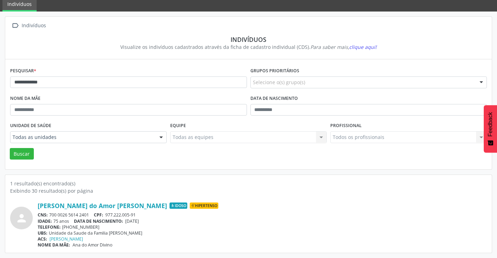
drag, startPoint x: 91, startPoint y: 213, endPoint x: 51, endPoint y: 215, distance: 40.1
click at [51, 215] on div "CNS: 700 0026 5614 2401 CPF: 977.222.005-91" at bounding box center [262, 215] width 449 height 6
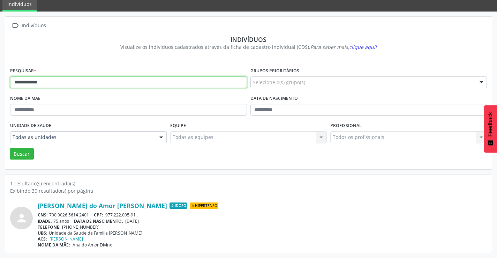
click at [137, 78] on input "**********" at bounding box center [128, 82] width 237 height 12
type input "*"
click at [10, 148] on button "Buscar" at bounding box center [22, 154] width 24 height 12
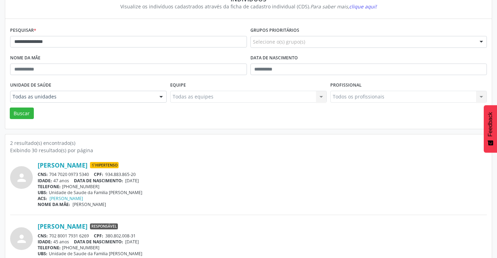
scroll to position [70, 0]
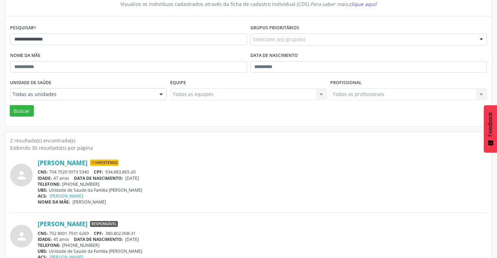
drag, startPoint x: 91, startPoint y: 171, endPoint x: 47, endPoint y: 169, distance: 43.6
click at [47, 169] on div "CNS: 704 7020 0973 5340 CPF: 934.883.865-20" at bounding box center [262, 172] width 449 height 6
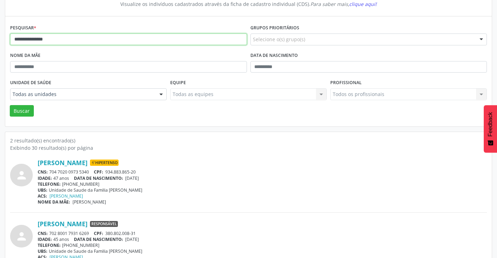
click at [99, 39] on input "**********" at bounding box center [128, 39] width 237 height 12
type input "*"
click at [10, 105] on button "Buscar" at bounding box center [22, 111] width 24 height 12
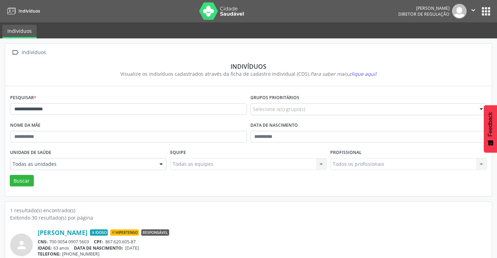
scroll to position [27, 0]
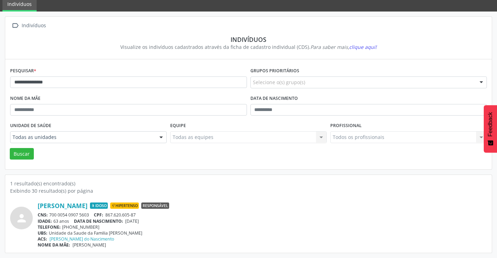
drag, startPoint x: 93, startPoint y: 213, endPoint x: 50, endPoint y: 212, distance: 43.6
click at [50, 212] on div "CNS: 700 0054 0907 5603 CPF: 867.620.605-87" at bounding box center [262, 215] width 449 height 6
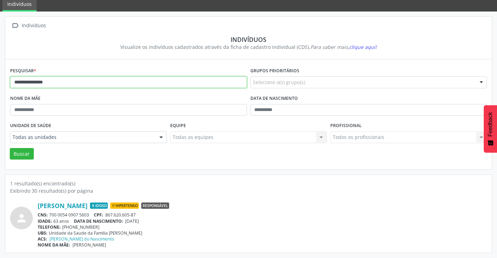
click at [70, 81] on input "**********" at bounding box center [128, 82] width 237 height 12
type input "*"
click at [10, 148] on button "Buscar" at bounding box center [22, 154] width 24 height 12
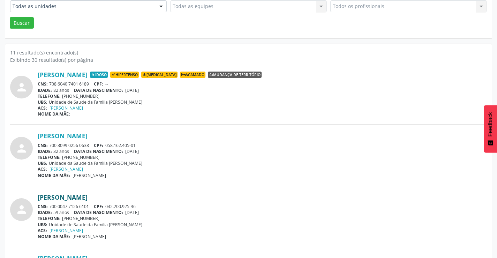
scroll to position [174, 0]
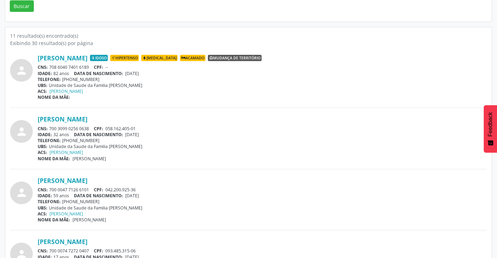
drag, startPoint x: 91, startPoint y: 188, endPoint x: 53, endPoint y: 189, distance: 38.4
click at [51, 191] on div "CNS: 700 0047 7126 6101 CPF: 042.200.925-36" at bounding box center [262, 190] width 449 height 6
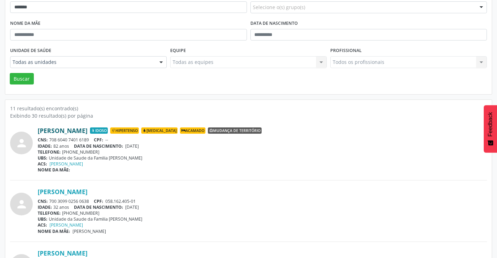
scroll to position [0, 0]
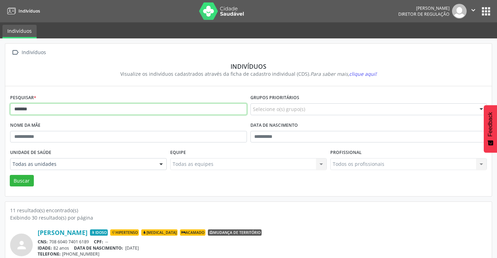
click at [37, 113] on input "*******" at bounding box center [128, 109] width 237 height 12
type input "*"
click at [10, 175] on button "Buscar" at bounding box center [22, 181] width 24 height 12
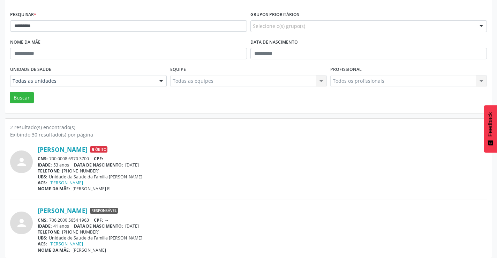
scroll to position [88, 0]
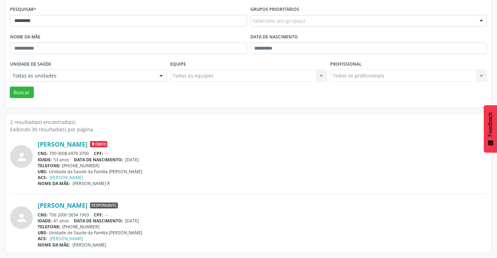
drag, startPoint x: 93, startPoint y: 215, endPoint x: 52, endPoint y: 210, distance: 41.1
click at [48, 213] on div "CNS: 706 2000 5654 1963 CPF: --" at bounding box center [262, 215] width 449 height 6
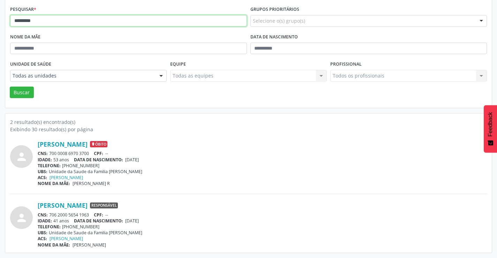
click at [161, 21] on input "*********" at bounding box center [128, 21] width 237 height 12
type input "*"
click at [10, 86] on button "Buscar" at bounding box center [22, 92] width 24 height 12
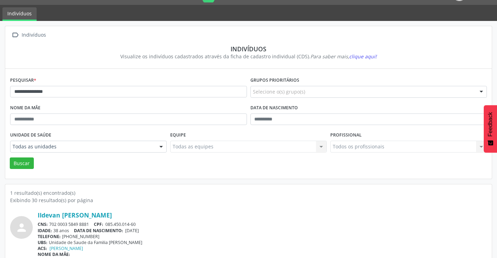
scroll to position [27, 0]
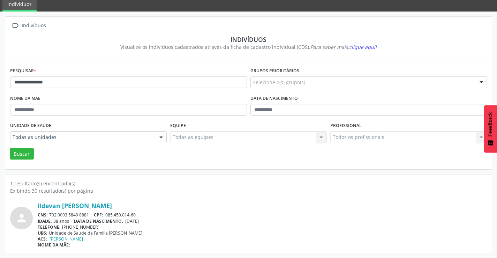
drag, startPoint x: 90, startPoint y: 213, endPoint x: 51, endPoint y: 212, distance: 39.1
click at [50, 212] on div "CNS: 702 0003 5849 8881 CPF: 085.450.014-60" at bounding box center [262, 215] width 449 height 6
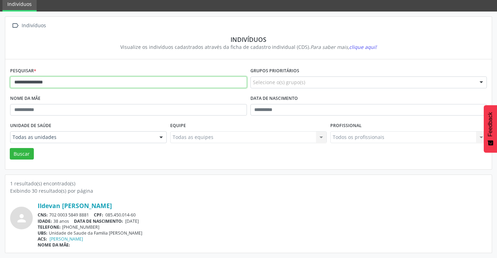
click at [60, 83] on input "**********" at bounding box center [128, 82] width 237 height 12
type input "*"
click at [10, 148] on button "Buscar" at bounding box center [22, 154] width 24 height 12
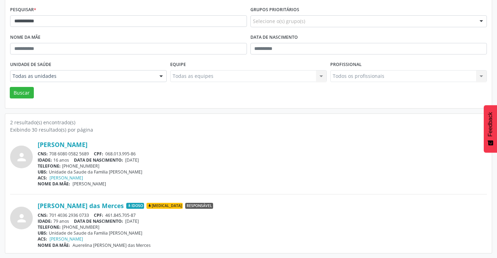
scroll to position [88, 0]
drag, startPoint x: 92, startPoint y: 213, endPoint x: 51, endPoint y: 214, distance: 40.8
click at [51, 214] on div "CNS: 701 4036 2936 0733 CPF: 461.845.705-87" at bounding box center [262, 215] width 449 height 6
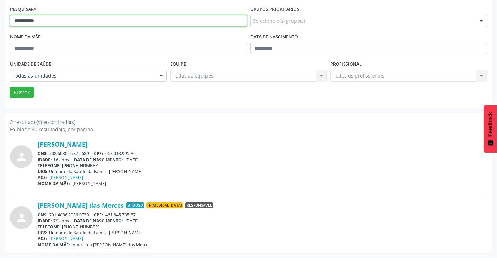
click at [81, 22] on input "**********" at bounding box center [128, 21] width 237 height 12
type input "*"
click at [10, 86] on button "Buscar" at bounding box center [22, 92] width 24 height 12
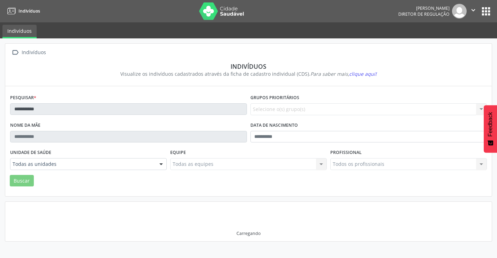
scroll to position [0, 0]
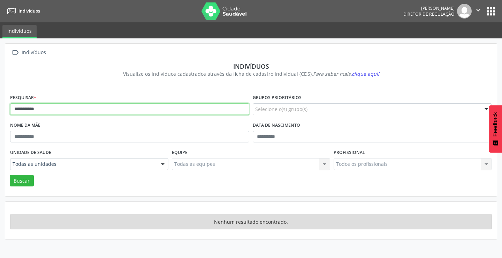
click at [43, 106] on input "**********" at bounding box center [129, 109] width 239 height 12
click at [10, 175] on button "Buscar" at bounding box center [22, 181] width 24 height 12
click at [45, 111] on input "********" at bounding box center [129, 109] width 239 height 12
click at [10, 175] on button "Buscar" at bounding box center [22, 181] width 24 height 12
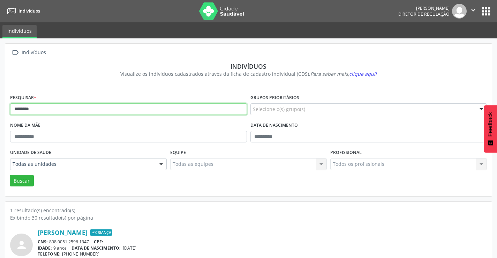
click at [61, 111] on input "********" at bounding box center [128, 109] width 237 height 12
type input "*"
click at [10, 175] on button "Buscar" at bounding box center [22, 181] width 24 height 12
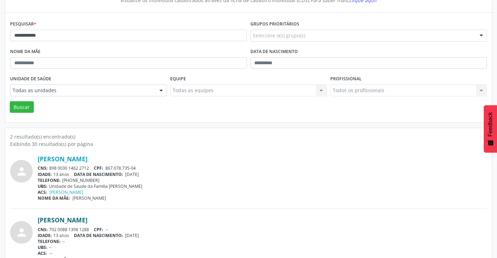
scroll to position [88, 0]
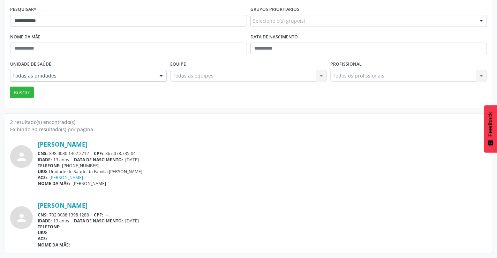
drag, startPoint x: 92, startPoint y: 152, endPoint x: 51, endPoint y: 155, distance: 41.6
click at [51, 155] on div "CNS: 898 0030 1462 2712 CPF: 867.078.735-04" at bounding box center [262, 153] width 449 height 6
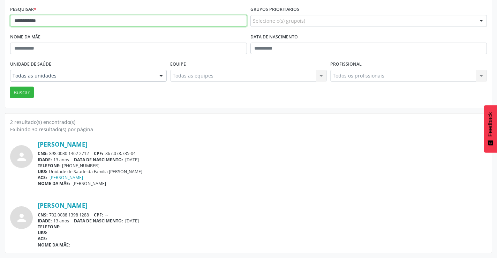
click at [51, 23] on input "**********" at bounding box center [128, 21] width 237 height 12
type input "*"
click at [10, 86] on button "Buscar" at bounding box center [22, 92] width 24 height 12
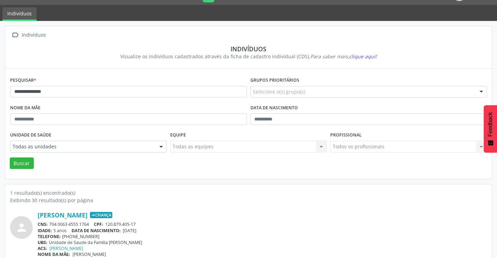
scroll to position [27, 0]
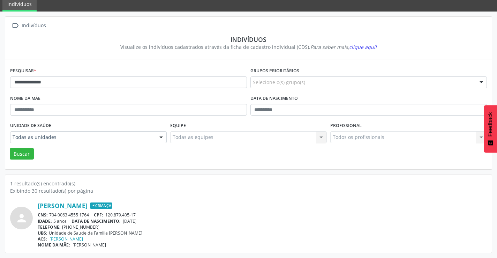
drag, startPoint x: 91, startPoint y: 212, endPoint x: 52, endPoint y: 214, distance: 39.5
click at [48, 215] on div "CNS: 704 0063 4555 1764 CPF: 120.879.405-17" at bounding box center [262, 215] width 449 height 6
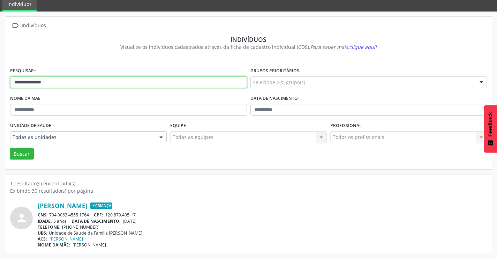
click at [93, 82] on input "**********" at bounding box center [128, 82] width 237 height 12
type input "*"
click at [10, 148] on button "Buscar" at bounding box center [22, 154] width 24 height 12
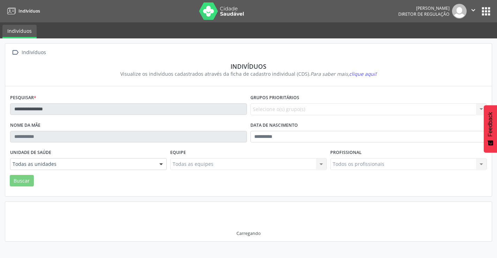
scroll to position [0, 0]
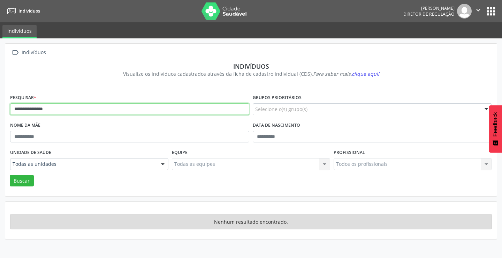
click at [57, 108] on input "**********" at bounding box center [129, 109] width 239 height 12
click at [42, 108] on input "**********" at bounding box center [129, 109] width 239 height 12
click at [10, 175] on button "Buscar" at bounding box center [22, 181] width 24 height 12
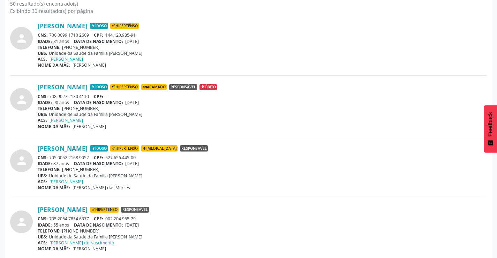
scroll to position [209, 0]
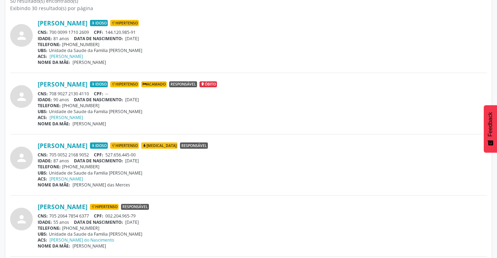
drag, startPoint x: 90, startPoint y: 153, endPoint x: 48, endPoint y: 154, distance: 41.9
click at [48, 154] on div "CNS: 705 0052 2168 9052 CPF: 527.656.445-00" at bounding box center [262, 155] width 449 height 6
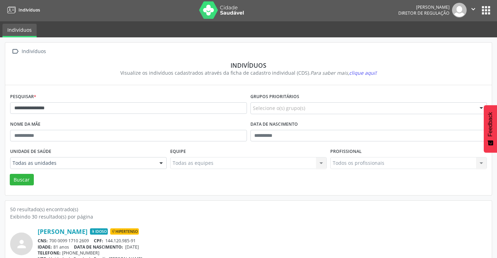
scroll to position [0, 0]
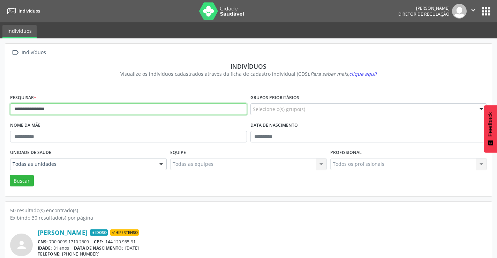
click at [65, 111] on input "**********" at bounding box center [128, 109] width 237 height 12
type input "*"
click at [10, 175] on button "Buscar" at bounding box center [22, 181] width 24 height 12
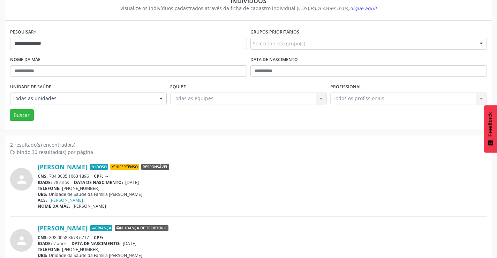
scroll to position [53, 0]
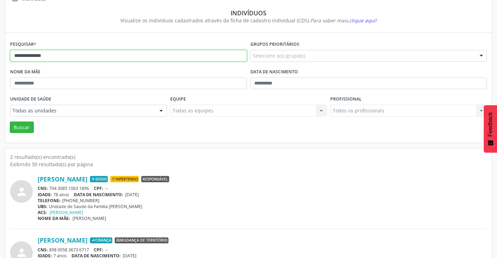
click at [53, 56] on input "**********" at bounding box center [128, 56] width 237 height 12
click at [10, 121] on button "Buscar" at bounding box center [22, 127] width 24 height 12
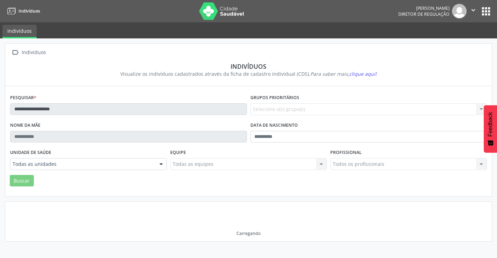
scroll to position [0, 0]
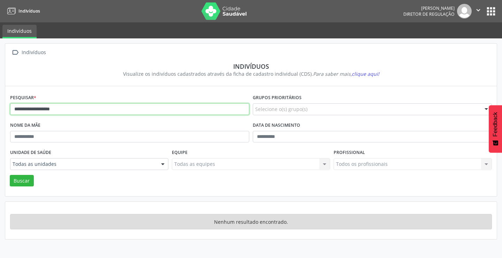
click at [69, 112] on input "**********" at bounding box center [129, 109] width 239 height 12
click at [10, 175] on button "Buscar" at bounding box center [22, 181] width 24 height 12
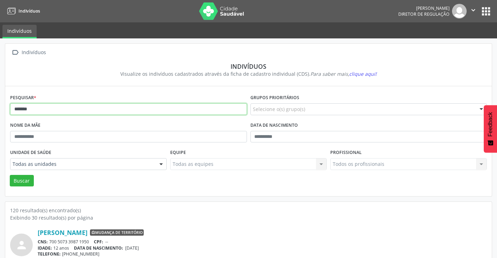
click at [56, 105] on input "******" at bounding box center [128, 109] width 237 height 12
click at [10, 175] on button "Buscar" at bounding box center [22, 181] width 24 height 12
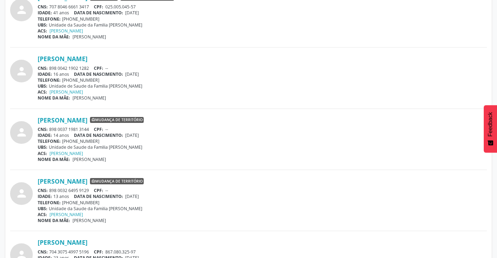
scroll to position [941, 0]
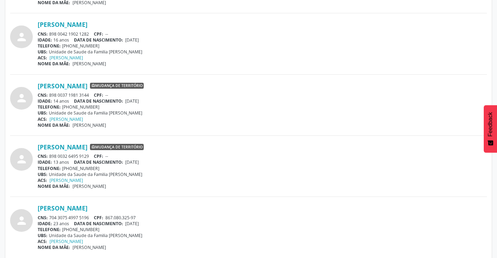
drag, startPoint x: 90, startPoint y: 156, endPoint x: 47, endPoint y: 157, distance: 42.9
click at [47, 157] on div "CNS: 898 0032 6495 9129 CPF: --" at bounding box center [262, 156] width 449 height 6
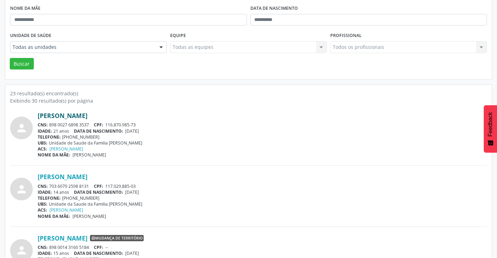
scroll to position [0, 0]
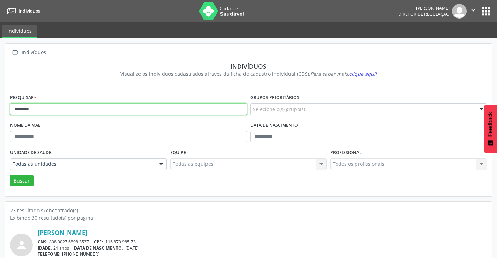
click at [39, 106] on input "********" at bounding box center [128, 109] width 237 height 12
type input "*"
click at [10, 175] on button "Buscar" at bounding box center [22, 181] width 24 height 12
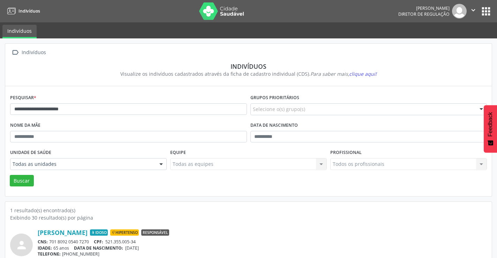
drag, startPoint x: 91, startPoint y: 240, endPoint x: 50, endPoint y: 240, distance: 40.8
click at [50, 240] on div "CNS: 701 8092 0540 7270 CPF: 521.355.005-34" at bounding box center [262, 241] width 449 height 6
click at [114, 111] on input "**********" at bounding box center [128, 109] width 237 height 12
type input "*"
click at [10, 175] on button "Buscar" at bounding box center [22, 181] width 24 height 12
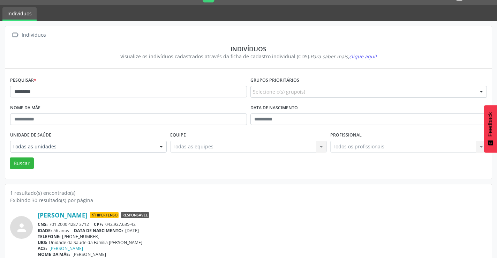
scroll to position [27, 0]
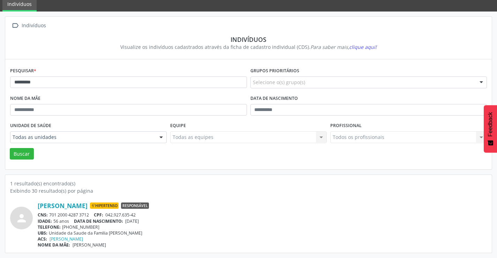
drag, startPoint x: 91, startPoint y: 213, endPoint x: 48, endPoint y: 215, distance: 42.6
click at [48, 215] on div "CNS: 701 2000 4287 3712 CPF: 042.927.635-42" at bounding box center [262, 215] width 449 height 6
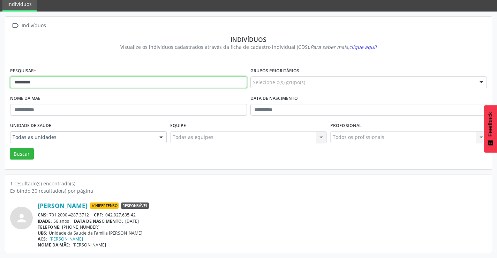
click at [131, 81] on input "*********" at bounding box center [128, 82] width 237 height 12
type input "*"
click at [10, 148] on button "Buscar" at bounding box center [22, 154] width 24 height 12
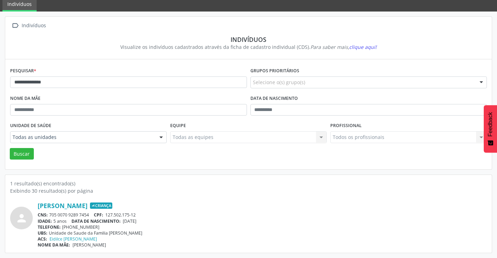
drag, startPoint x: 91, startPoint y: 213, endPoint x: 50, endPoint y: 214, distance: 41.5
click at [50, 214] on div "CNS: 705 0070 9289 7454 CPF: 127.502.175-12" at bounding box center [262, 215] width 449 height 6
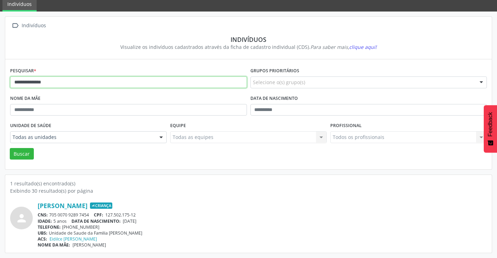
click at [82, 85] on input "**********" at bounding box center [128, 82] width 237 height 12
type input "*"
click at [10, 148] on button "Buscar" at bounding box center [22, 154] width 24 height 12
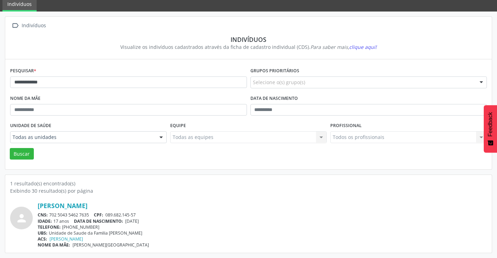
drag, startPoint x: 91, startPoint y: 213, endPoint x: 50, endPoint y: 210, distance: 40.6
click at [50, 211] on div "[PERSON_NAME] CNS: 702 5043 5462 7635 CPF: 089.682.145-57 IDADE: 17 anos DATA D…" at bounding box center [262, 225] width 449 height 46
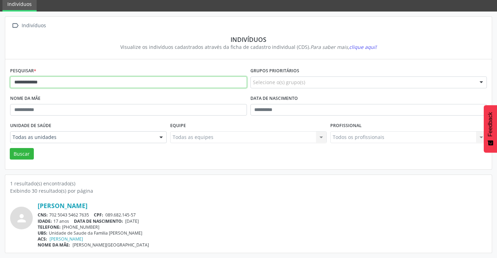
click at [54, 84] on input "**********" at bounding box center [128, 82] width 237 height 12
type input "*"
click at [10, 148] on button "Buscar" at bounding box center [22, 154] width 24 height 12
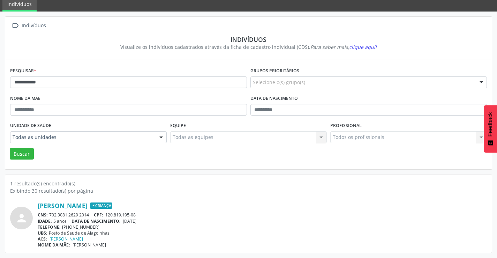
drag, startPoint x: 92, startPoint y: 215, endPoint x: 50, endPoint y: 216, distance: 41.5
click at [50, 216] on div "CNS: 702 3081 2629 2014 CPF: 120.819.195-08" at bounding box center [262, 215] width 449 height 6
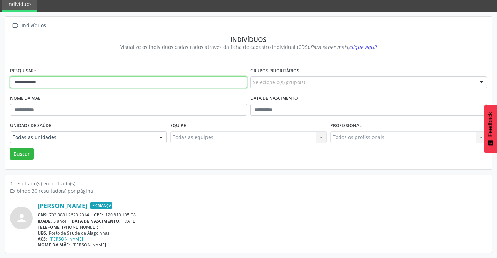
click at [123, 83] on input "**********" at bounding box center [128, 82] width 237 height 12
type input "*"
click at [10, 148] on button "Buscar" at bounding box center [22, 154] width 24 height 12
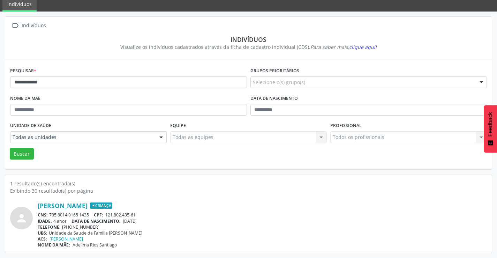
drag, startPoint x: 91, startPoint y: 215, endPoint x: 47, endPoint y: 216, distance: 43.6
click at [47, 216] on div "CNS: 705 8014 0165 1435 CPF: 121.802.435-61" at bounding box center [262, 215] width 449 height 6
click at [51, 217] on div "CNS: 705 8014 0165 1435 CPF: 121.802.435-61" at bounding box center [262, 215] width 449 height 6
drag, startPoint x: 92, startPoint y: 214, endPoint x: 50, endPoint y: 213, distance: 42.2
click at [50, 213] on div "CNS: 705 8014 0165 1435 CPF: 121.802.435-61" at bounding box center [262, 215] width 449 height 6
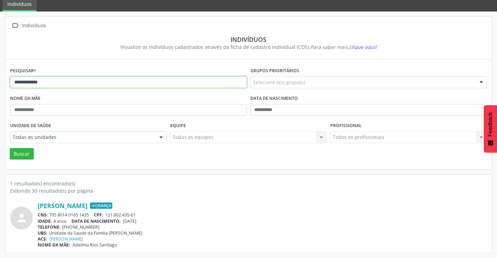
click at [45, 83] on input "**********" at bounding box center [128, 82] width 237 height 12
type input "*"
click at [10, 148] on button "Buscar" at bounding box center [22, 154] width 24 height 12
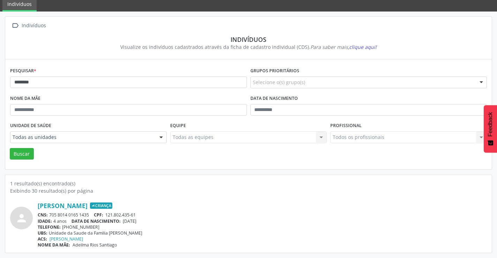
scroll to position [0, 0]
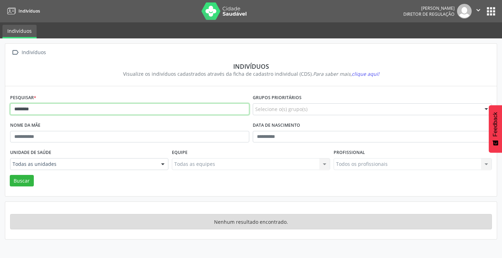
click at [45, 107] on input "********" at bounding box center [129, 109] width 239 height 12
click at [10, 175] on button "Buscar" at bounding box center [22, 181] width 24 height 12
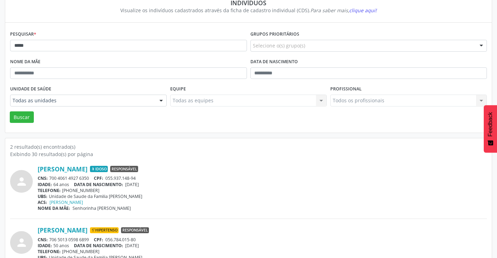
scroll to position [70, 0]
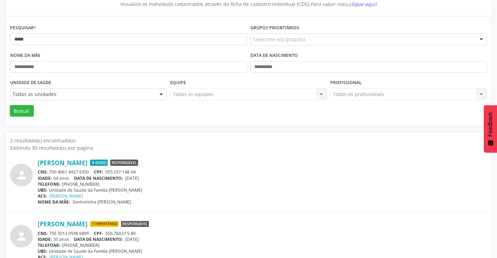
drag, startPoint x: 93, startPoint y: 171, endPoint x: 50, endPoint y: 171, distance: 43.9
click at [50, 171] on div "CNS: 700 4061 4927 6350 CPF: 055.937.148-94" at bounding box center [262, 172] width 449 height 6
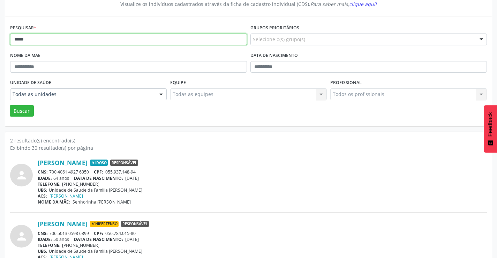
click at [49, 41] on input "*****" at bounding box center [128, 39] width 237 height 12
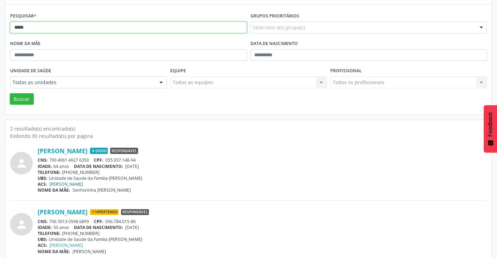
scroll to position [88, 0]
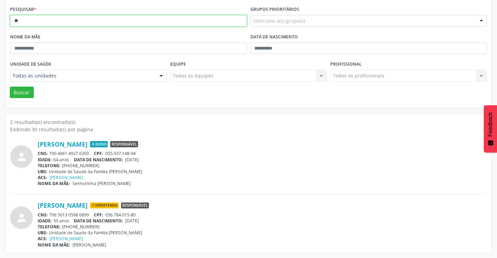
type input "*"
click at [10, 86] on button "Buscar" at bounding box center [22, 92] width 24 height 12
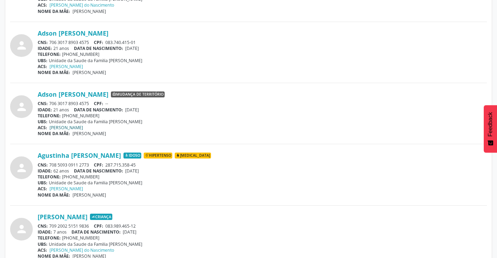
scroll to position [349, 0]
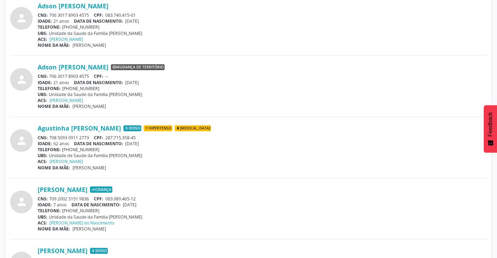
drag, startPoint x: 92, startPoint y: 138, endPoint x: 56, endPoint y: 135, distance: 36.8
click at [48, 136] on div "CNS: 708 5093 0911 2773 CPF: 287.715.358-45" at bounding box center [262, 138] width 449 height 6
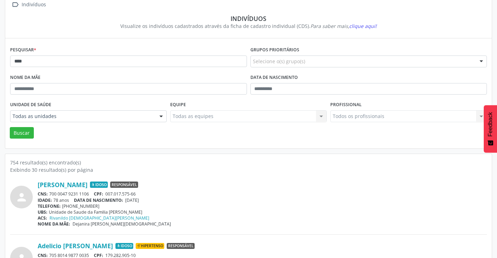
scroll to position [0, 0]
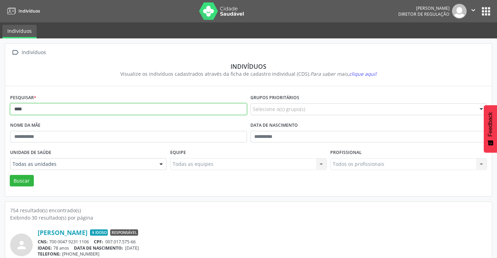
click at [83, 107] on input "****" at bounding box center [128, 109] width 237 height 12
type input "*"
click at [10, 175] on button "Buscar" at bounding box center [22, 181] width 24 height 12
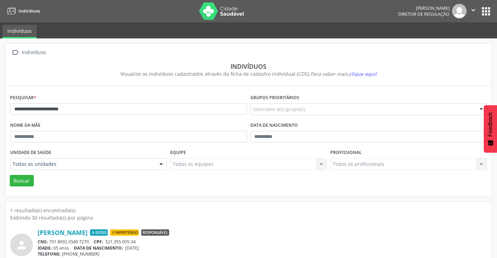
scroll to position [27, 0]
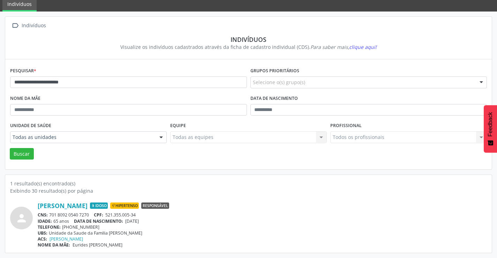
drag, startPoint x: 92, startPoint y: 212, endPoint x: 50, endPoint y: 213, distance: 42.2
click at [49, 214] on div "CNS: 701 8092 0540 7270 CPF: 521.355.005-34" at bounding box center [262, 215] width 449 height 6
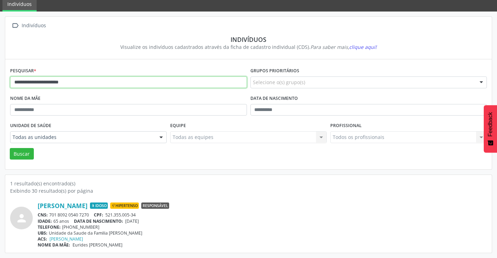
click at [95, 82] on input "**********" at bounding box center [128, 82] width 237 height 12
type input "*"
click at [10, 148] on button "Buscar" at bounding box center [22, 154] width 24 height 12
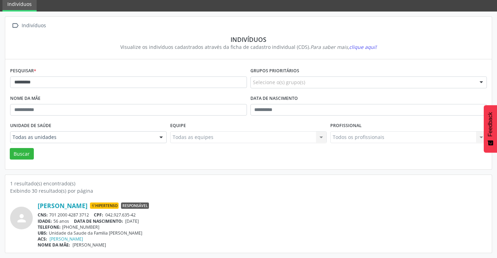
drag, startPoint x: 91, startPoint y: 213, endPoint x: 51, endPoint y: 214, distance: 39.7
click at [51, 214] on div "CNS: 701 2000 4287 3712 CPF: 042.927.635-42" at bounding box center [262, 215] width 449 height 6
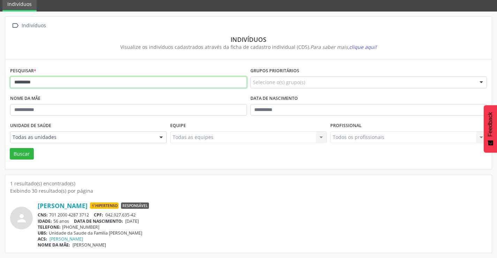
click at [51, 79] on input "*********" at bounding box center [128, 82] width 237 height 12
type input "*"
type input "*******"
click at [10, 148] on button "Buscar" at bounding box center [22, 154] width 24 height 12
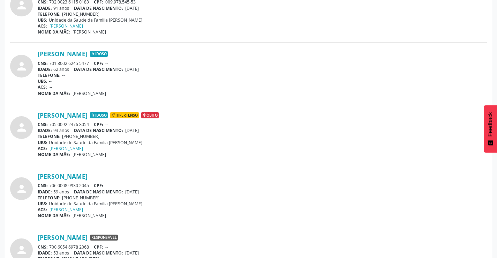
scroll to position [349, 0]
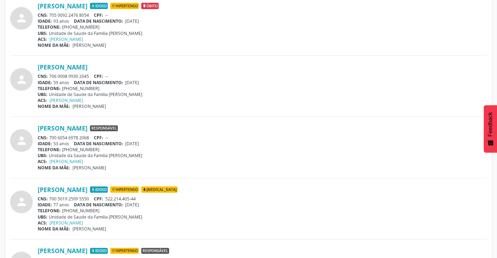
drag, startPoint x: 91, startPoint y: 136, endPoint x: 50, endPoint y: 138, distance: 41.5
click at [50, 138] on div "CNS: 700 6054 6978 2068 CPF: --" at bounding box center [262, 138] width 449 height 6
